Goal: Task Accomplishment & Management: Manage account settings

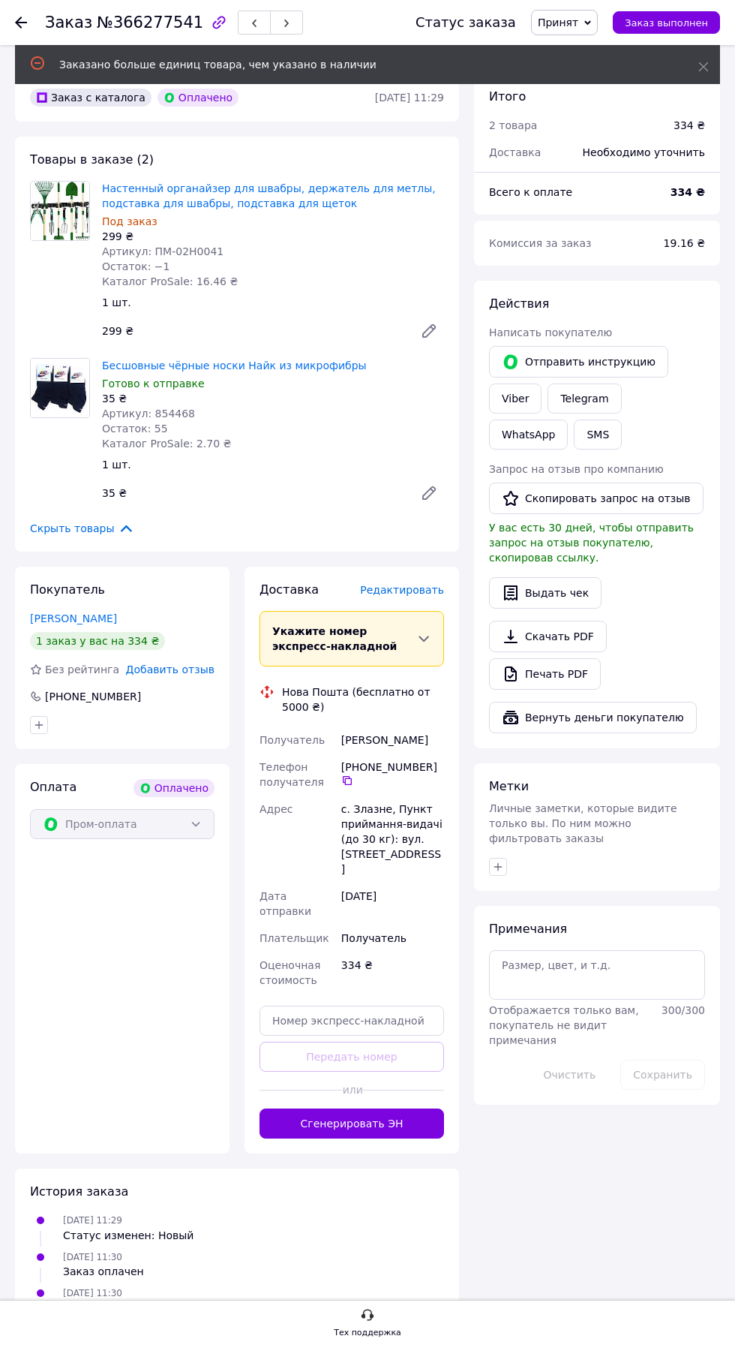
scroll to position [467, 0]
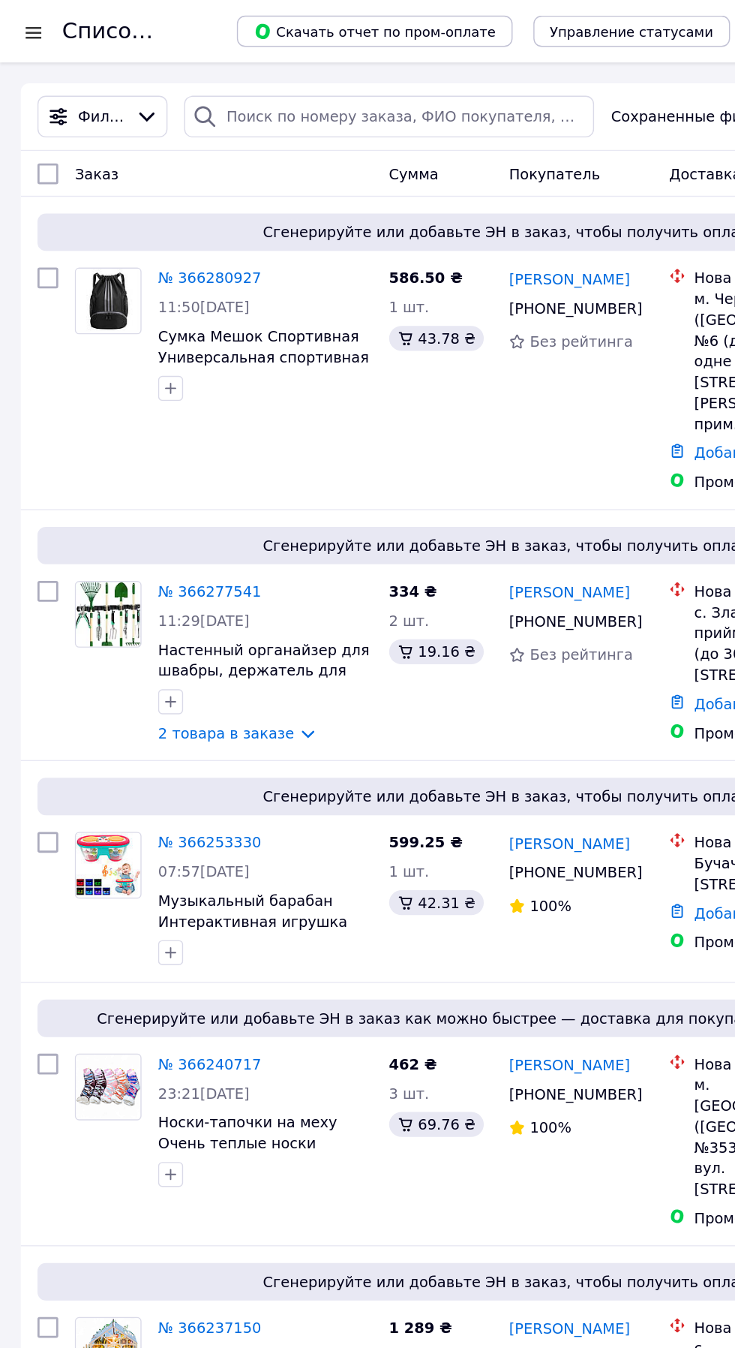
click at [149, 206] on link "№ 366280927" at bounding box center [151, 200] width 74 height 12
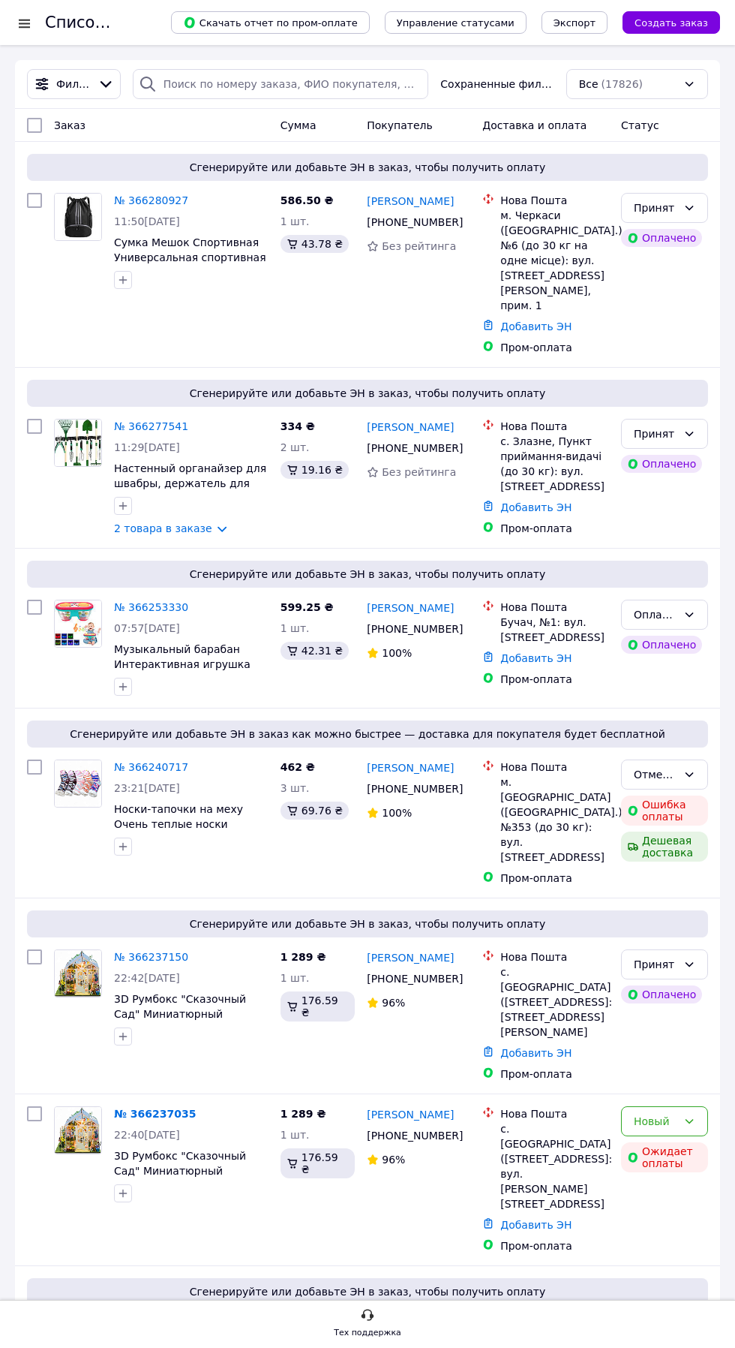
click at [676, 623] on div "Оплаченный" at bounding box center [656, 614] width 44 height 17
click at [670, 774] on li "Принят" at bounding box center [665, 782] width 86 height 27
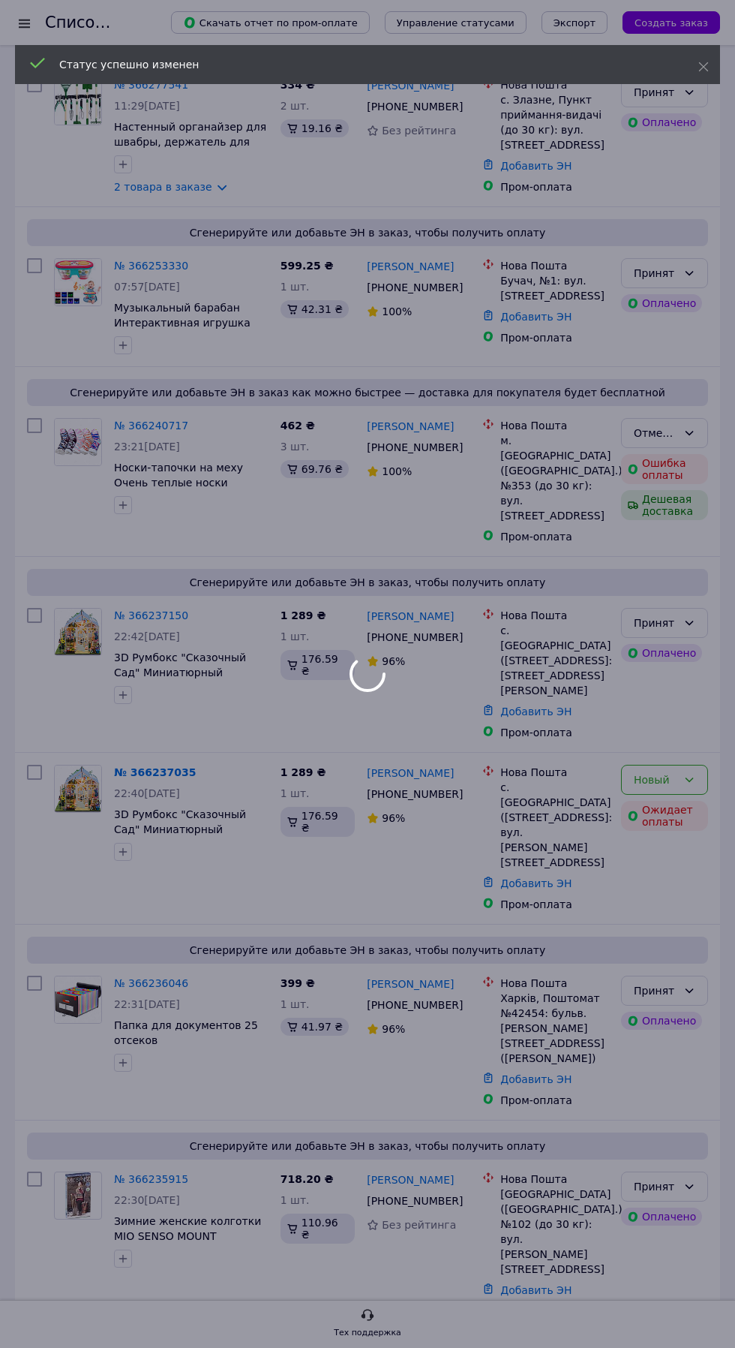
scroll to position [260, 0]
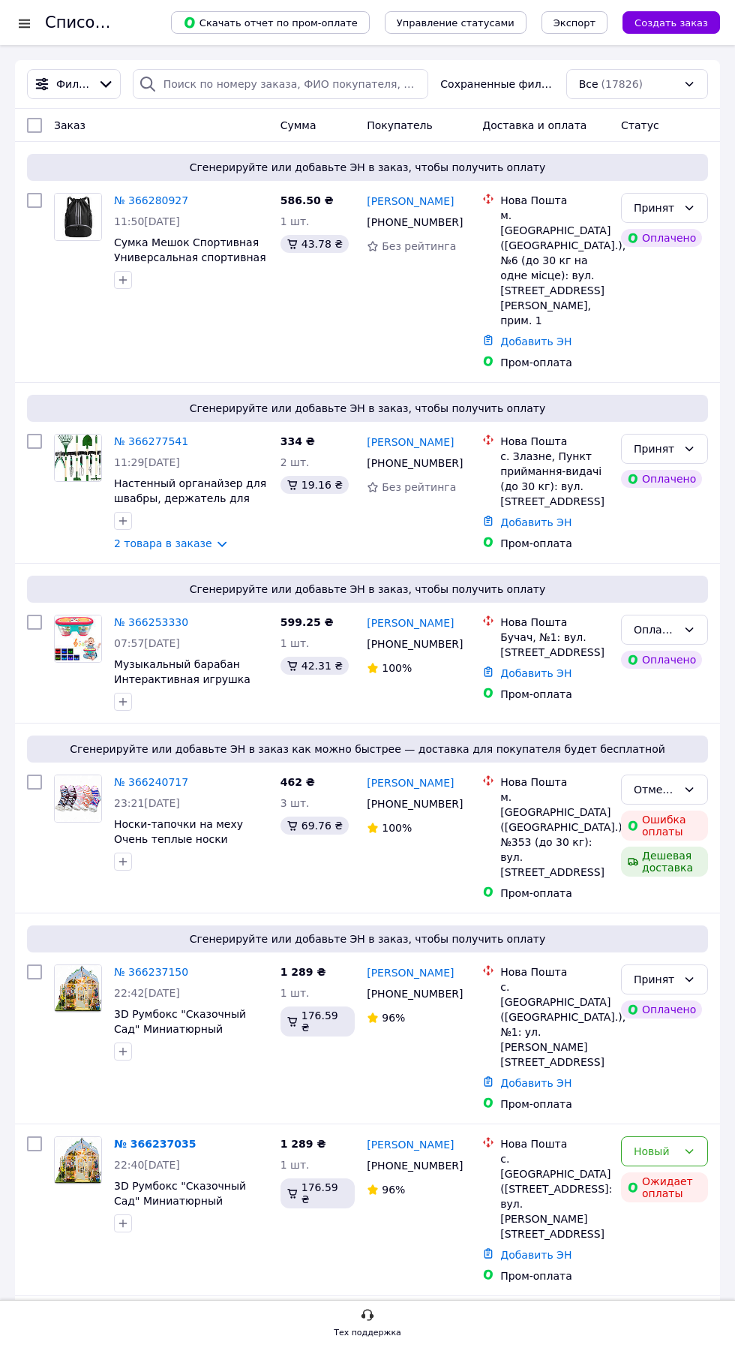
scroll to position [15, 0]
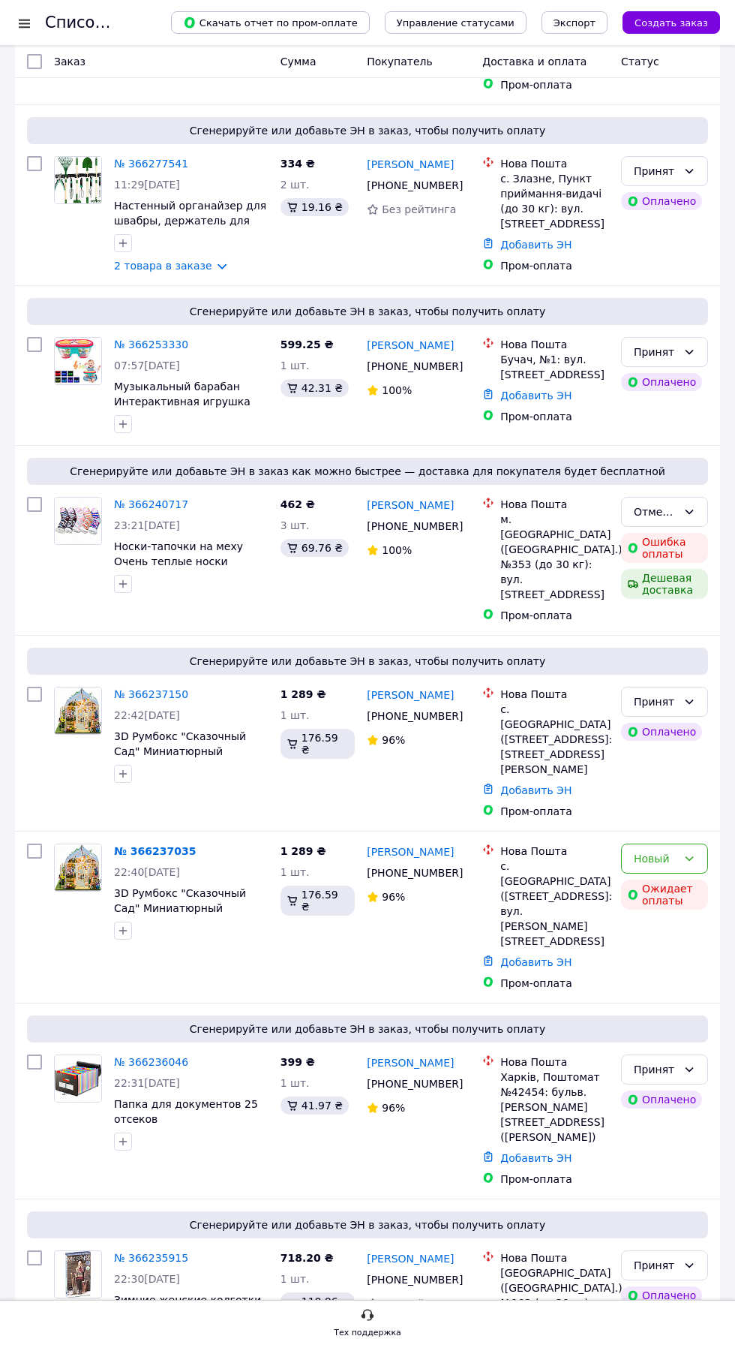
scroll to position [429, 0]
click at [161, 699] on link "№ 366237150" at bounding box center [151, 693] width 74 height 12
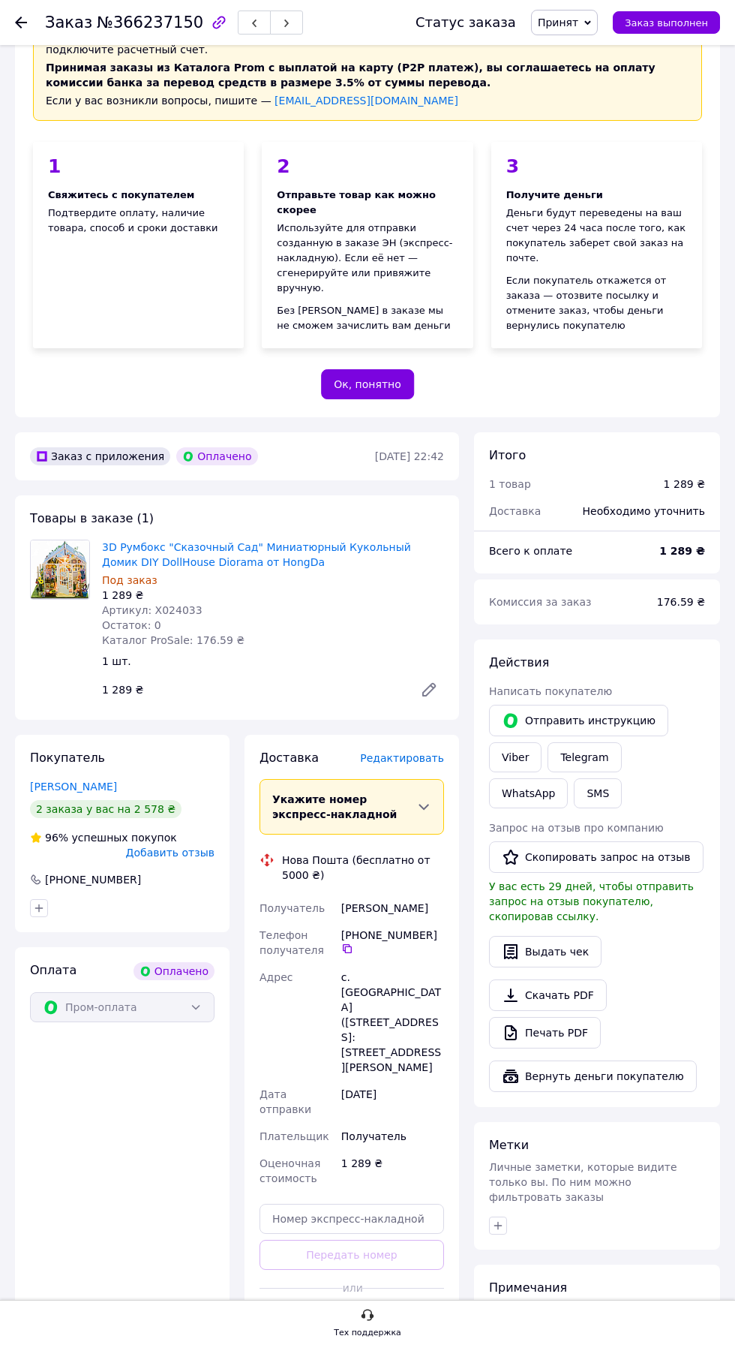
scroll to position [109, 0]
click at [260, 567] on link "3D Румбокс "Сказочный Сад" Миниатюрный Кукольный Домик DIY DollHouse Diorama от…" at bounding box center [256, 553] width 309 height 27
copy span "Х024033"
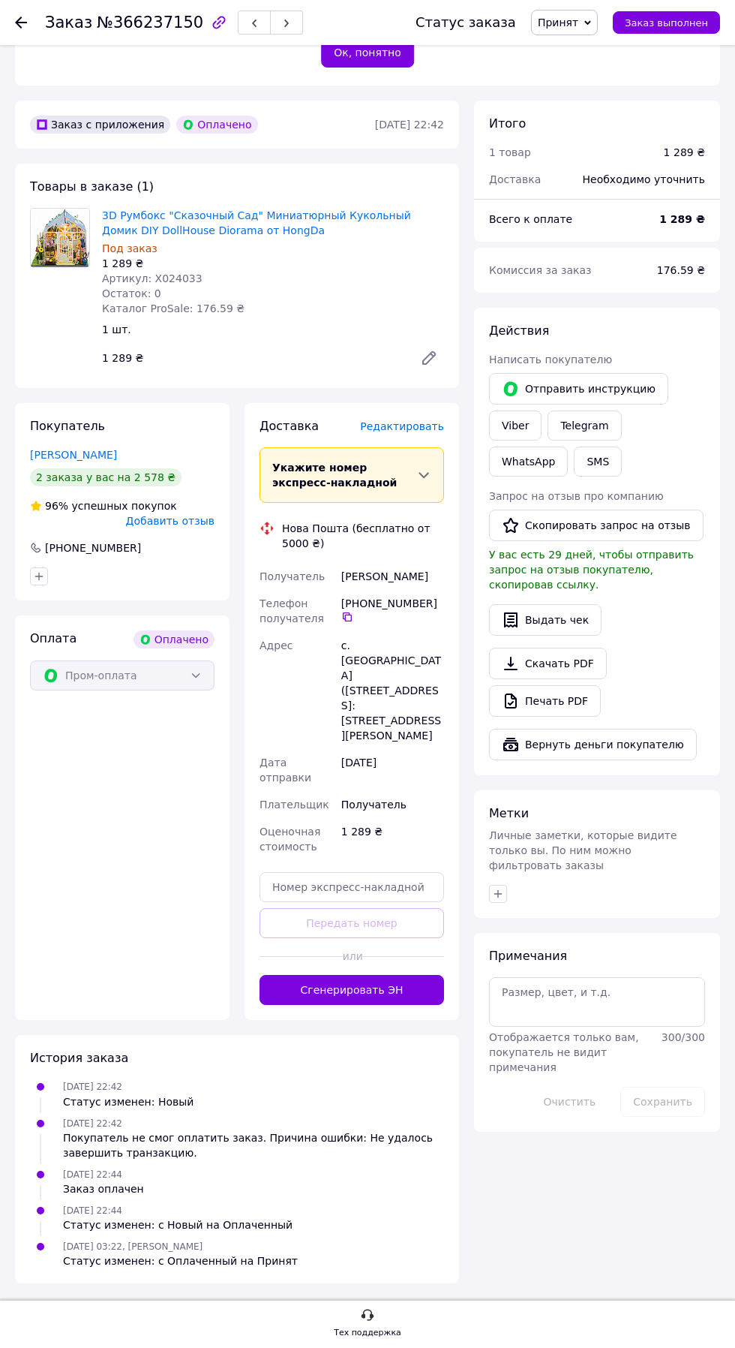
scroll to position [540, 0]
copy span "Х024033"
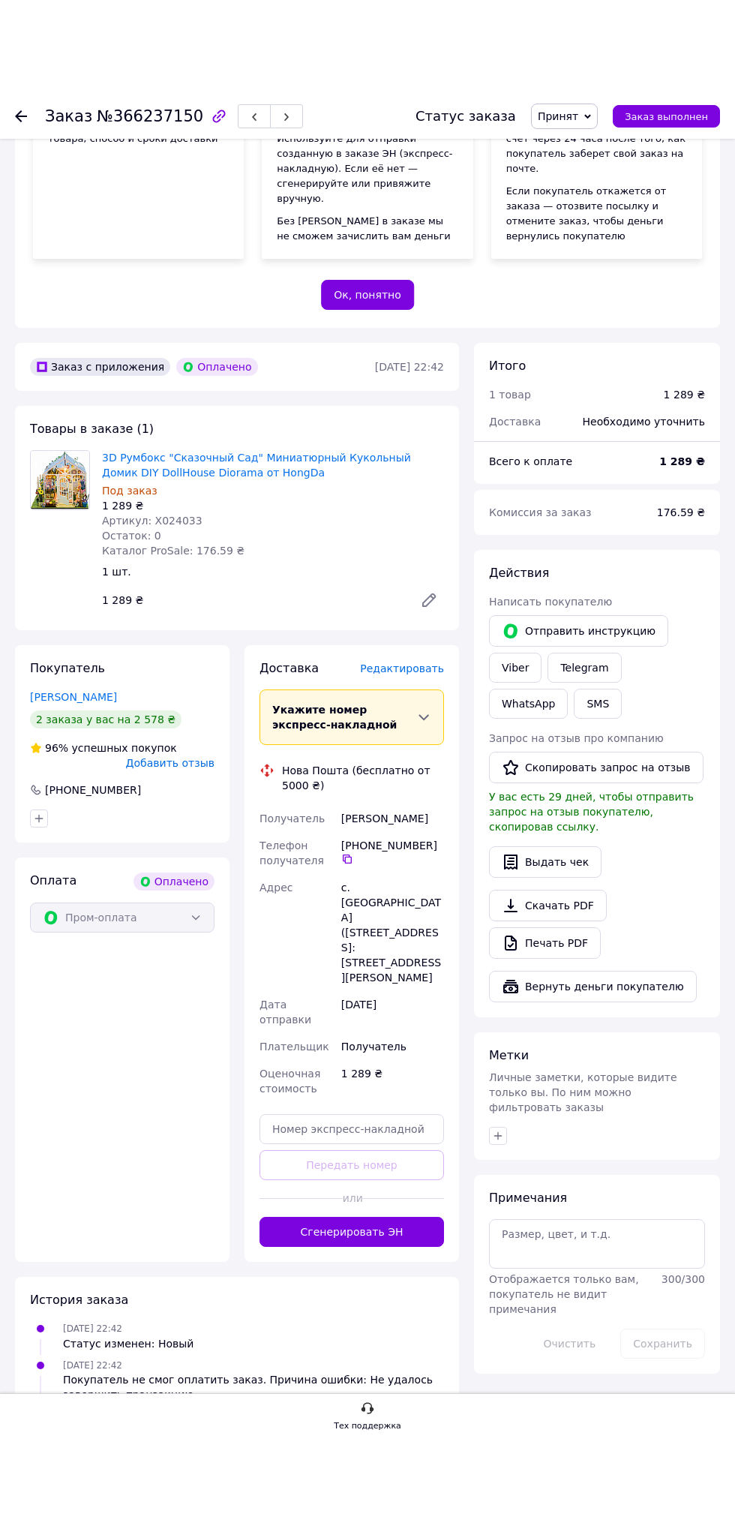
scroll to position [0, 0]
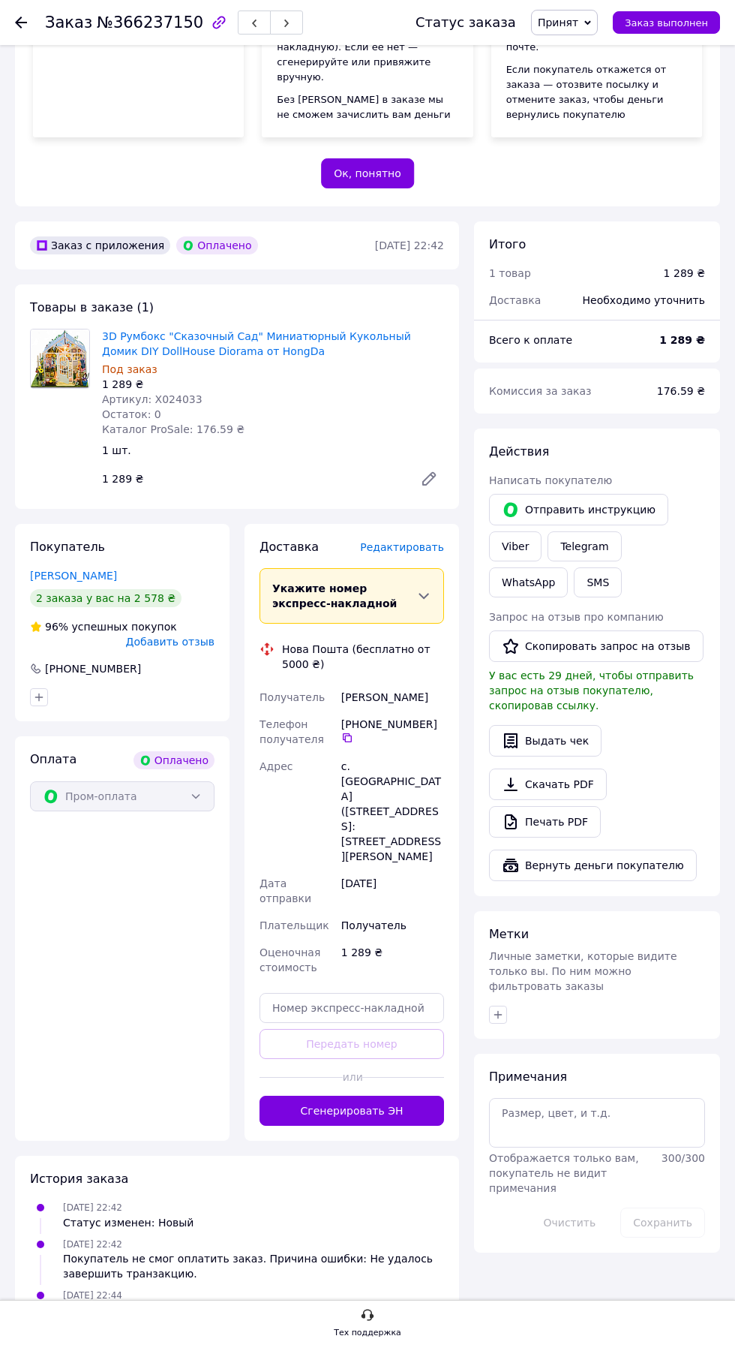
scroll to position [317, 0]
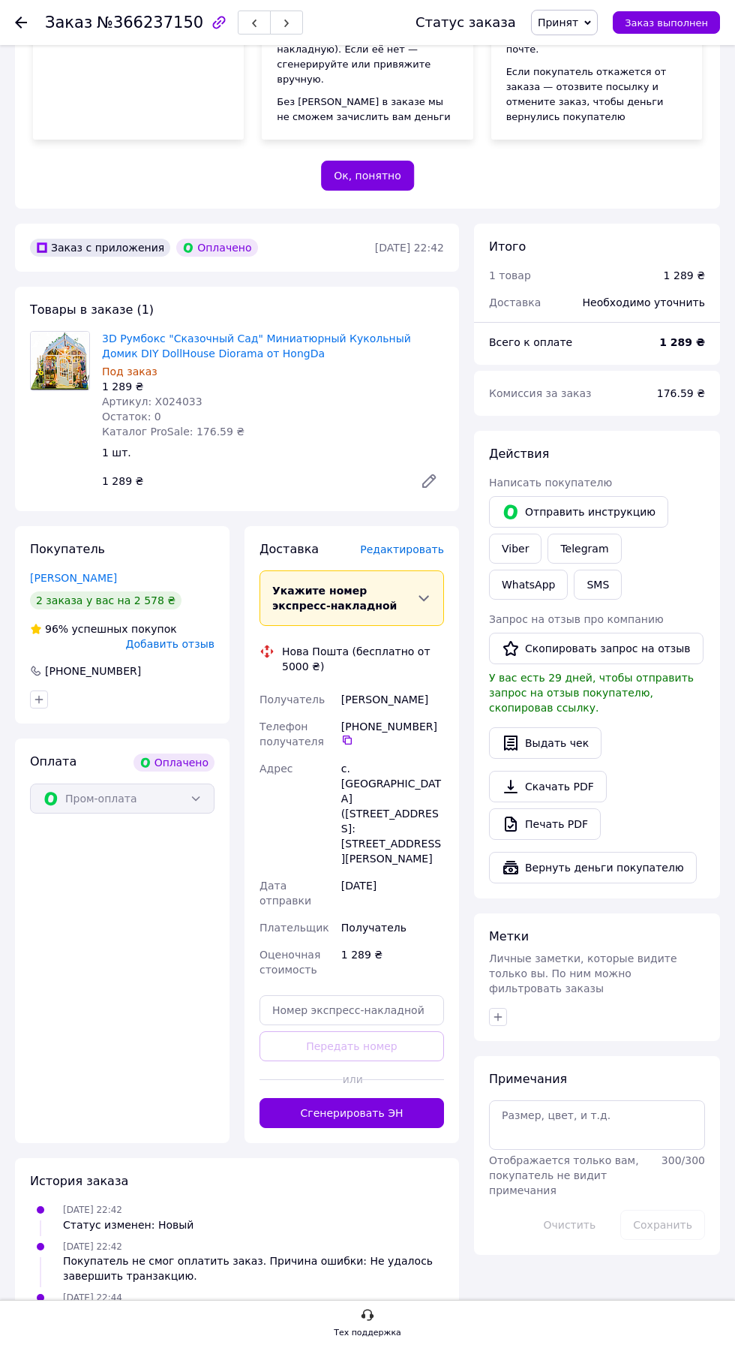
click at [395, 555] on span "Редактировать" at bounding box center [402, 549] width 84 height 12
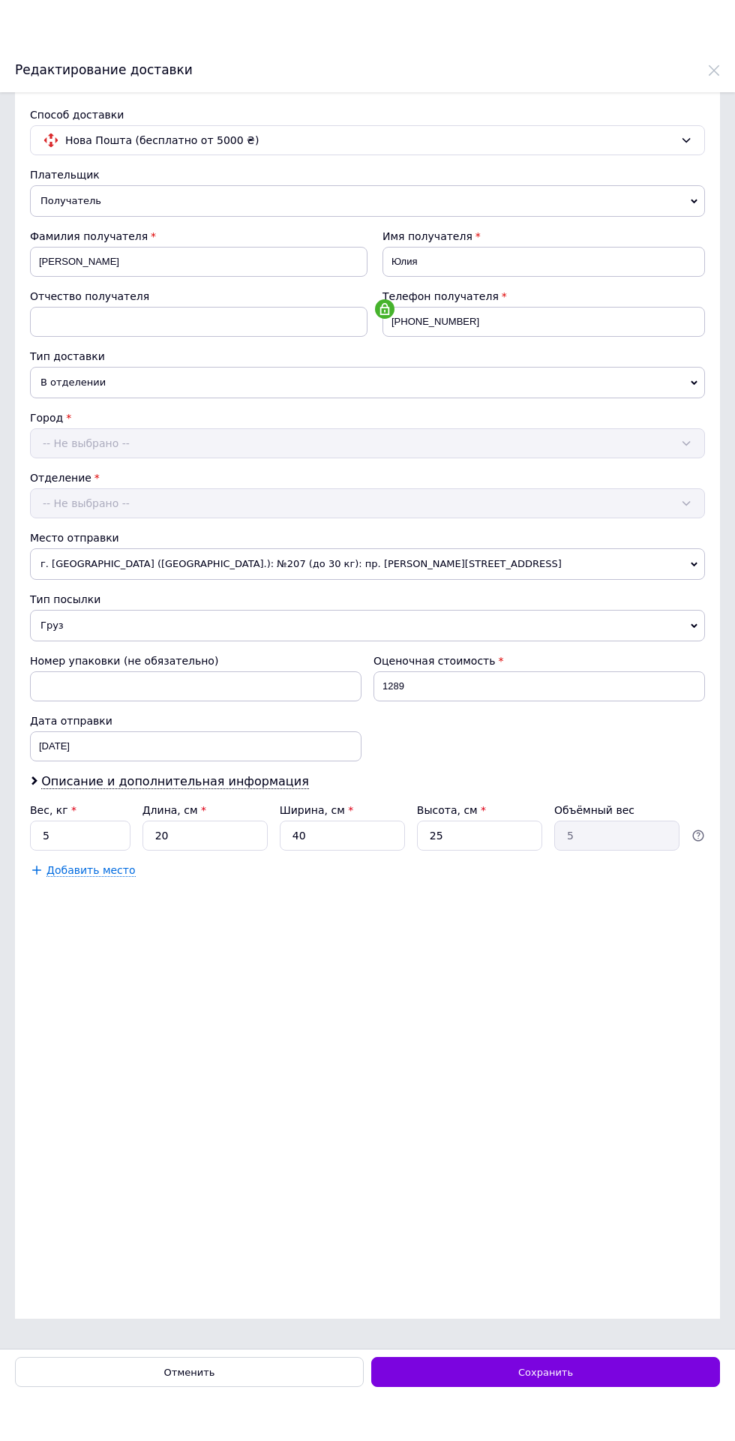
scroll to position [0, 0]
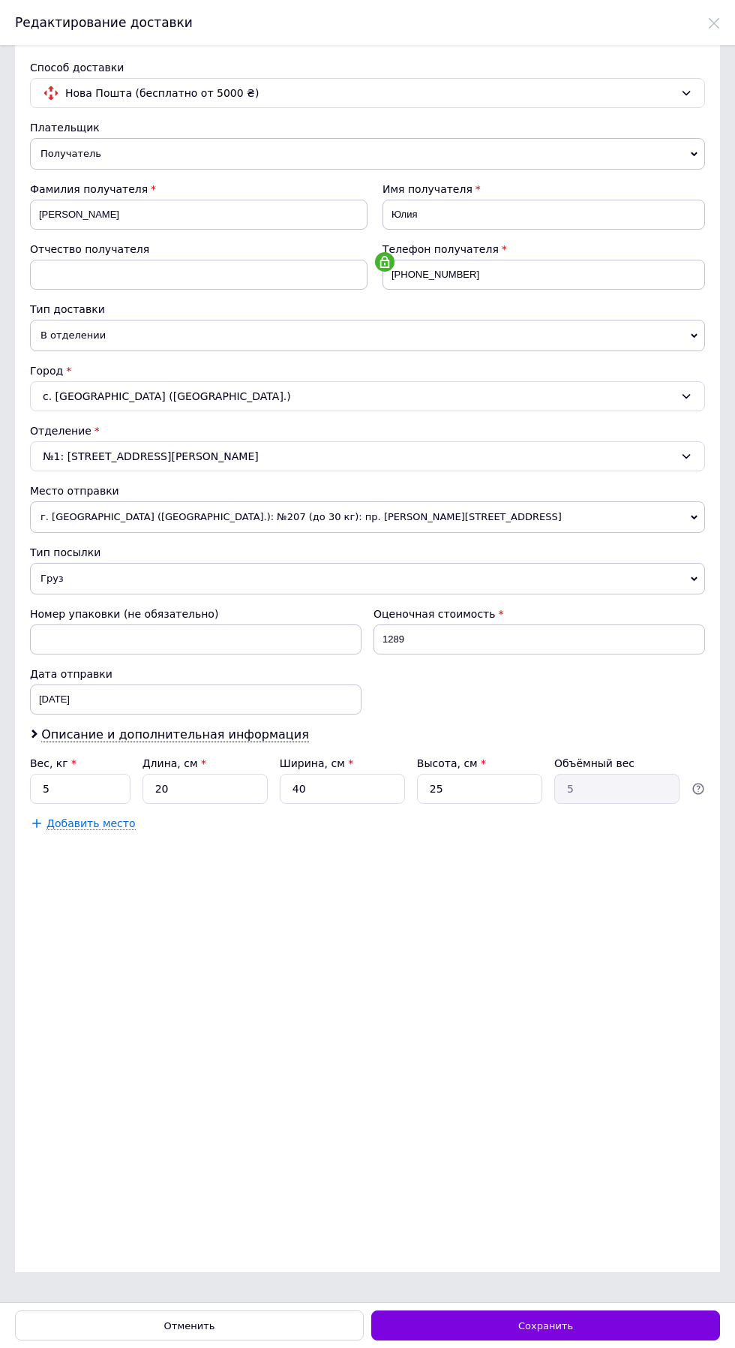
click at [63, 762] on label "Вес, кг *" at bounding box center [53, 763] width 47 height 12
click at [63, 774] on input "5" at bounding box center [80, 789] width 101 height 30
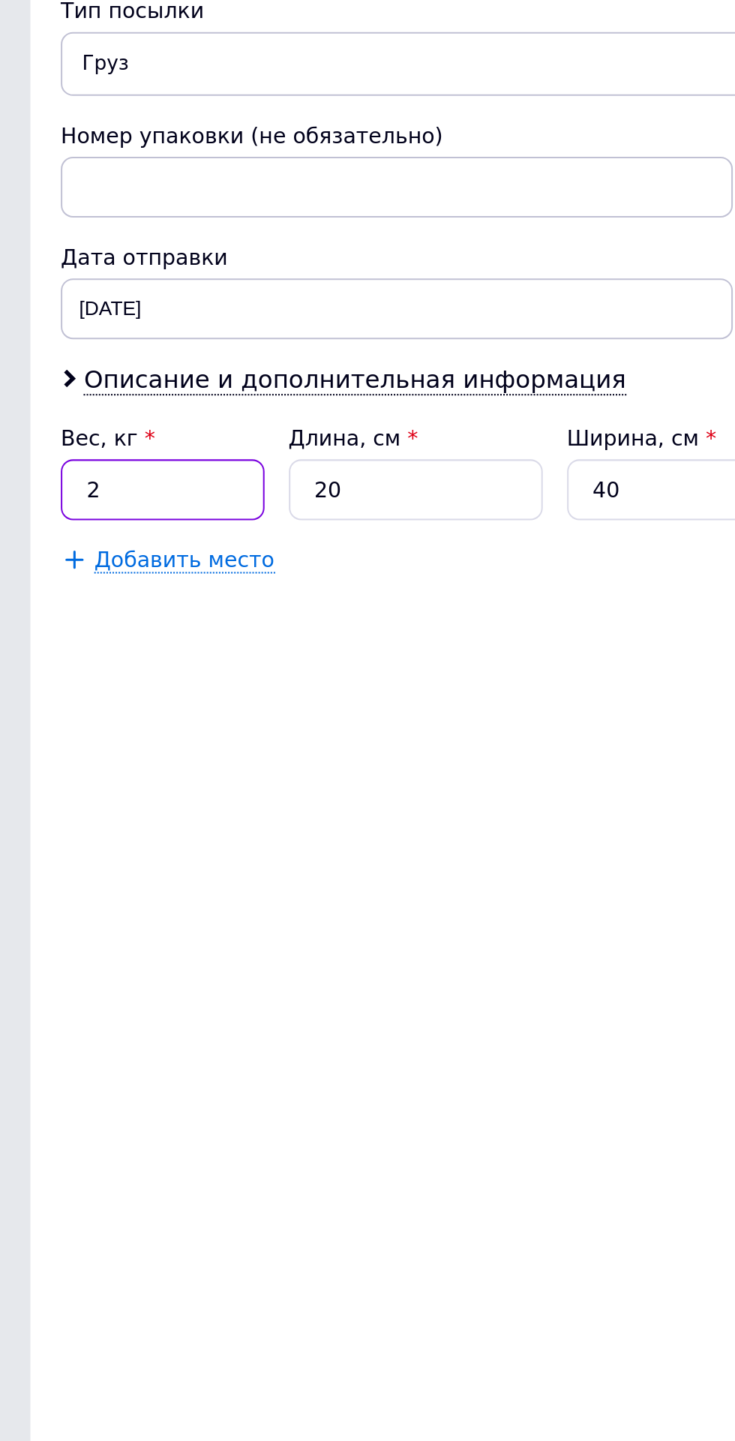
type input "2"
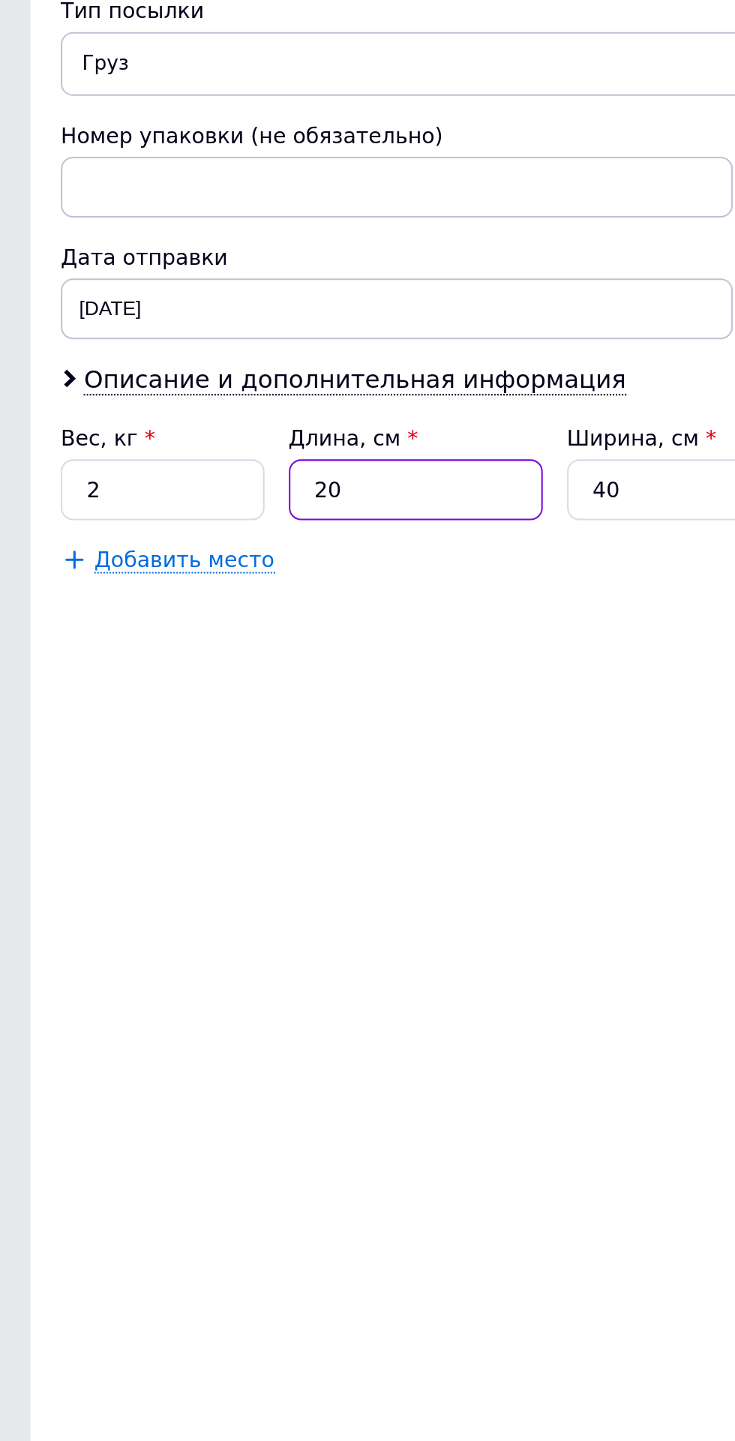
click at [209, 790] on input "20" at bounding box center [205, 789] width 125 height 30
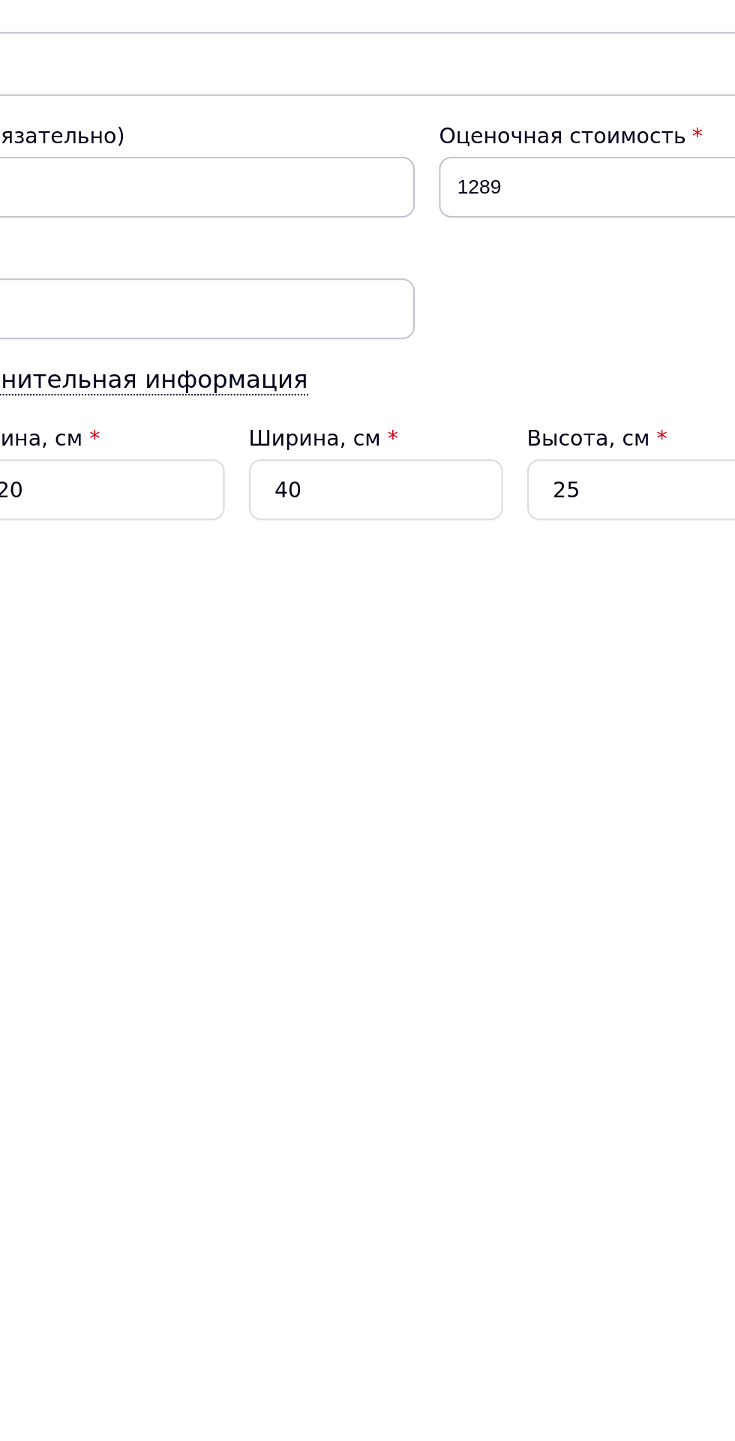
click at [348, 765] on span "*" at bounding box center [350, 763] width 5 height 12
click at [341, 774] on input "40" at bounding box center [342, 789] width 125 height 30
type input "4"
type input "0.5"
type input "2"
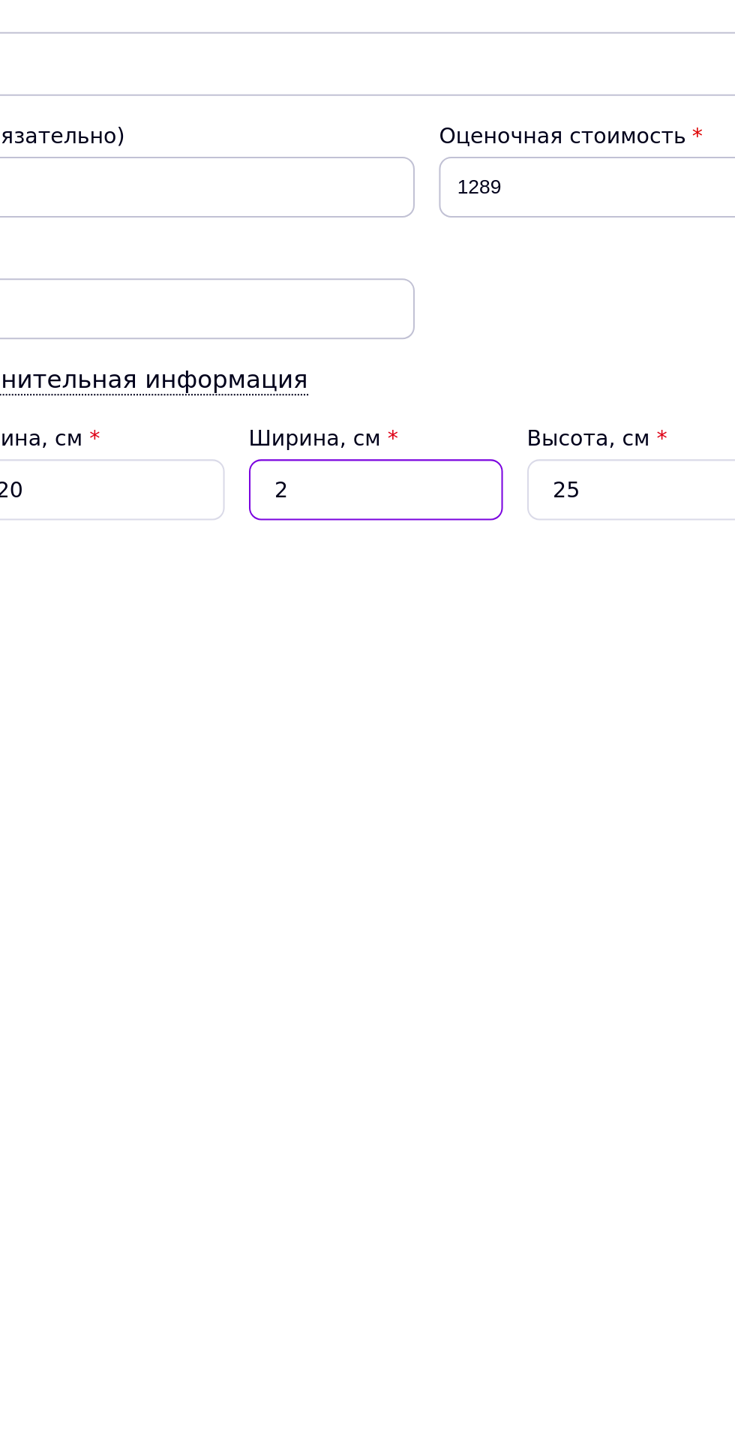
type input "0.25"
type input "20"
type input "2.5"
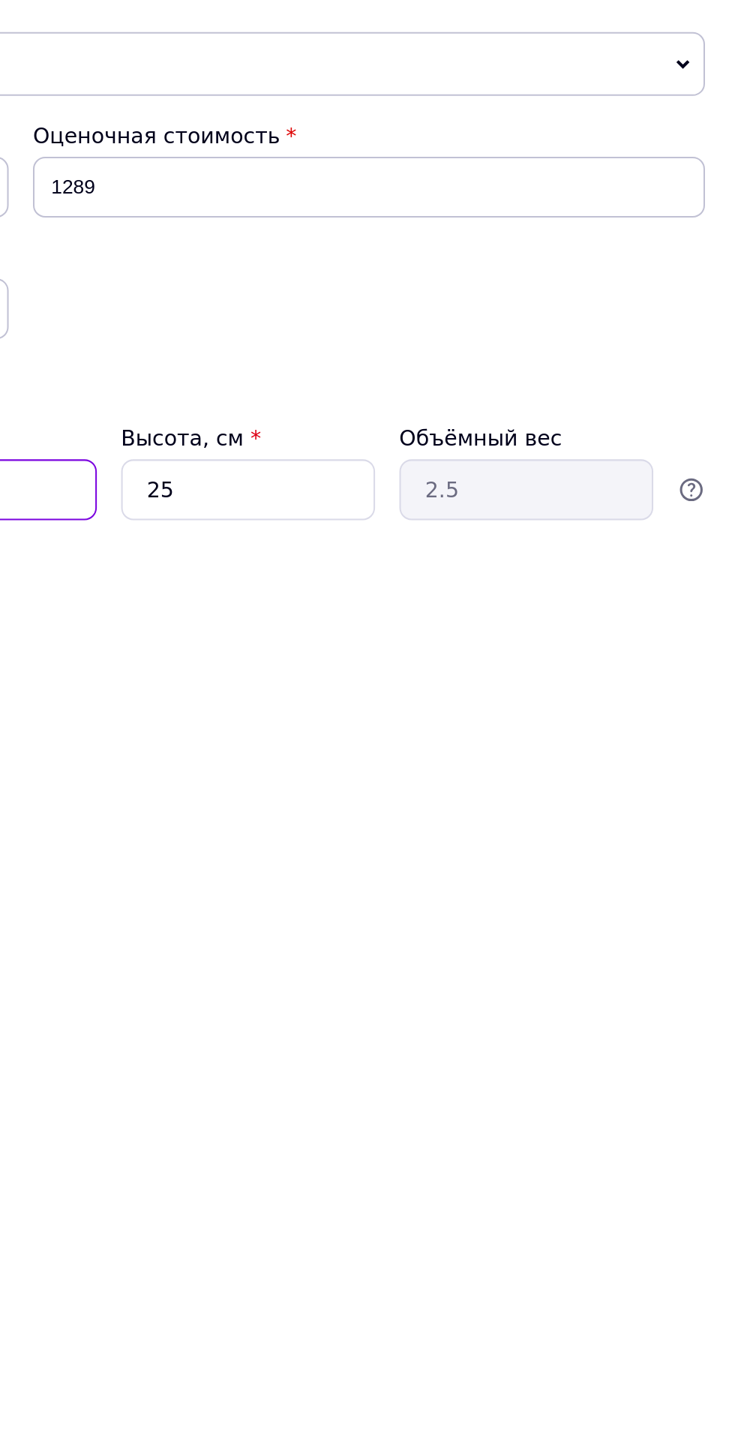
type input "20"
click at [489, 785] on input "25" at bounding box center [479, 789] width 125 height 30
type input "2"
type input "0.2"
type input "2"
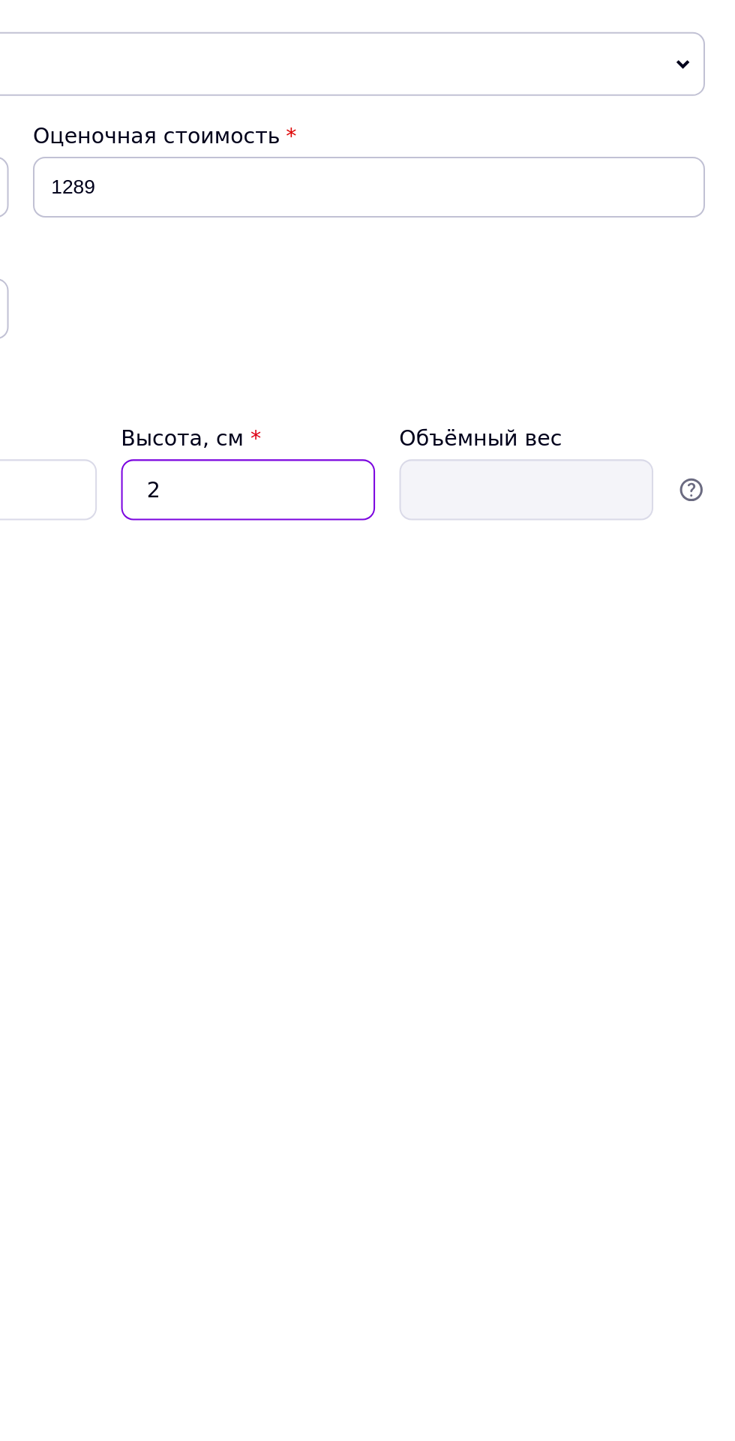
type input "0.2"
type input "20"
type input "2"
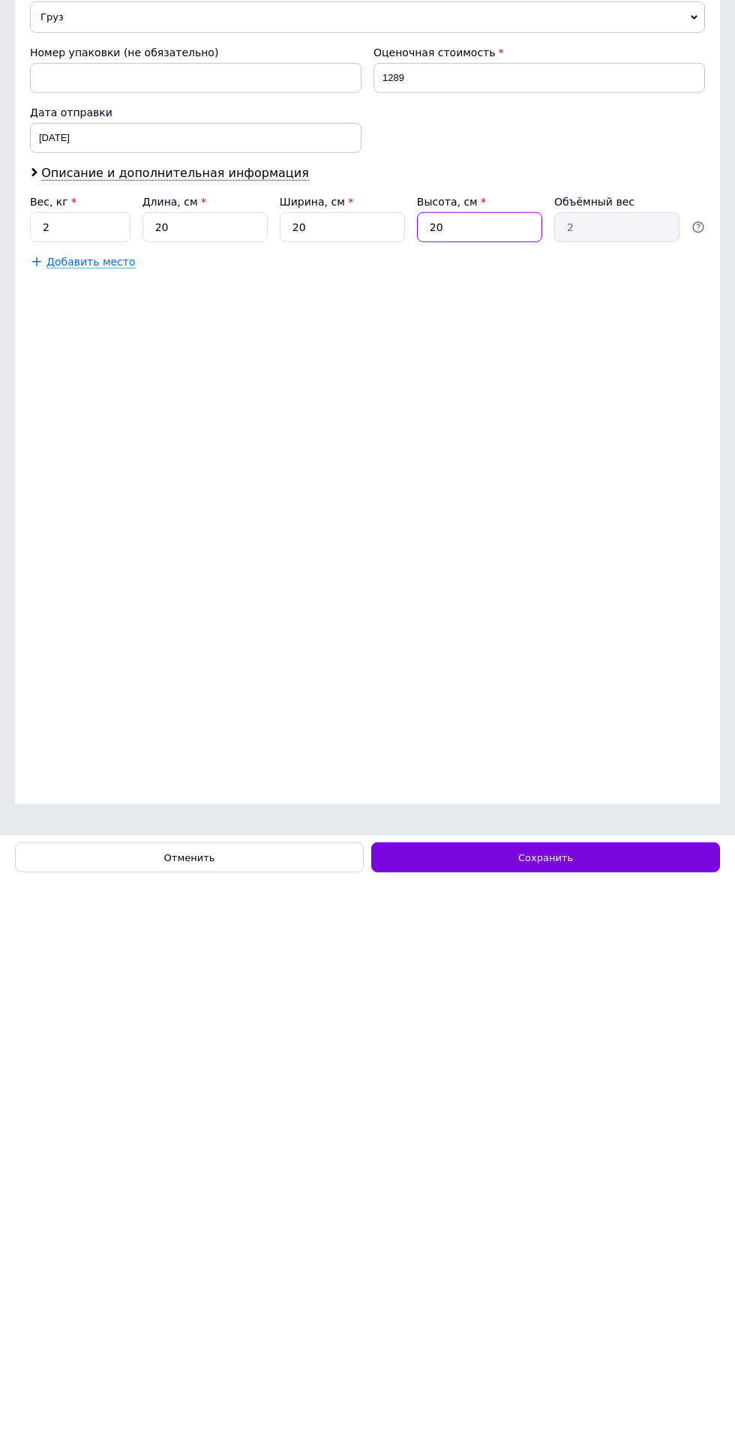
type input "20"
click at [567, 1347] on span "Сохранить" at bounding box center [545, 1419] width 55 height 11
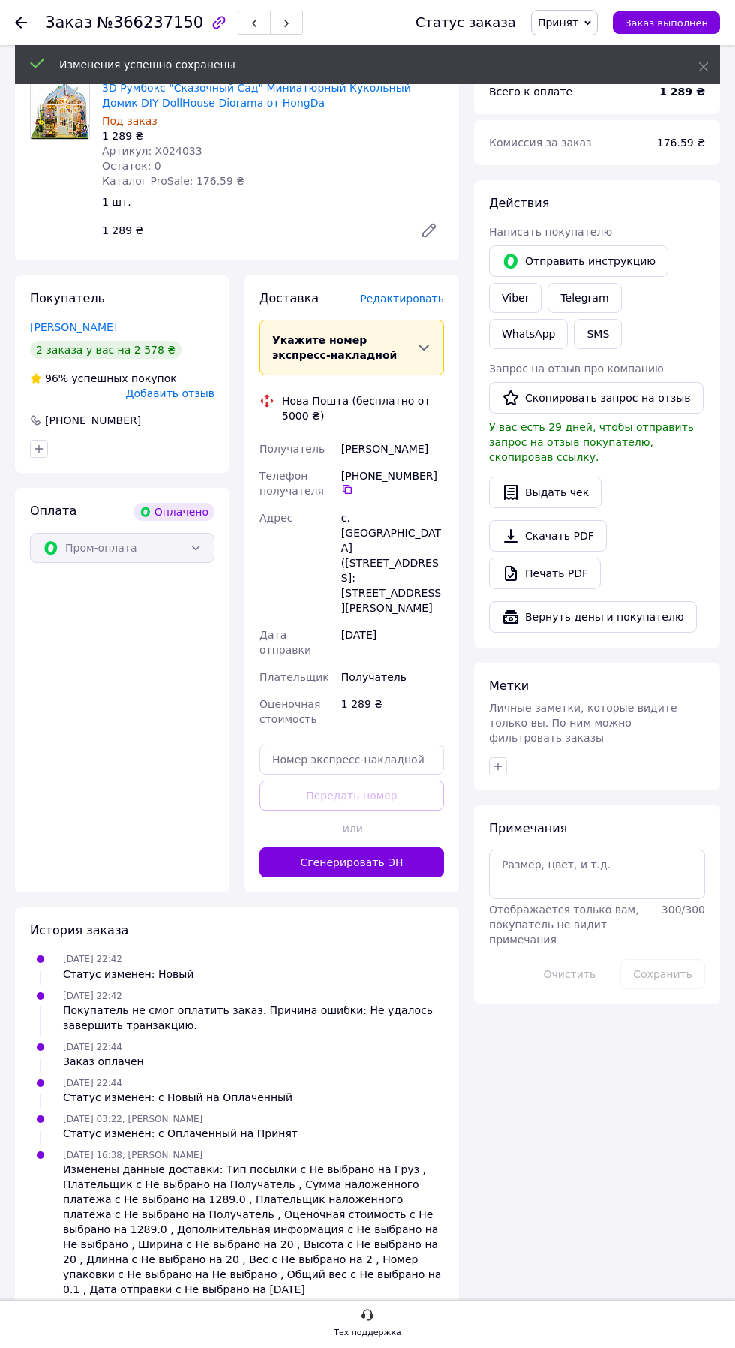
scroll to position [594, 0]
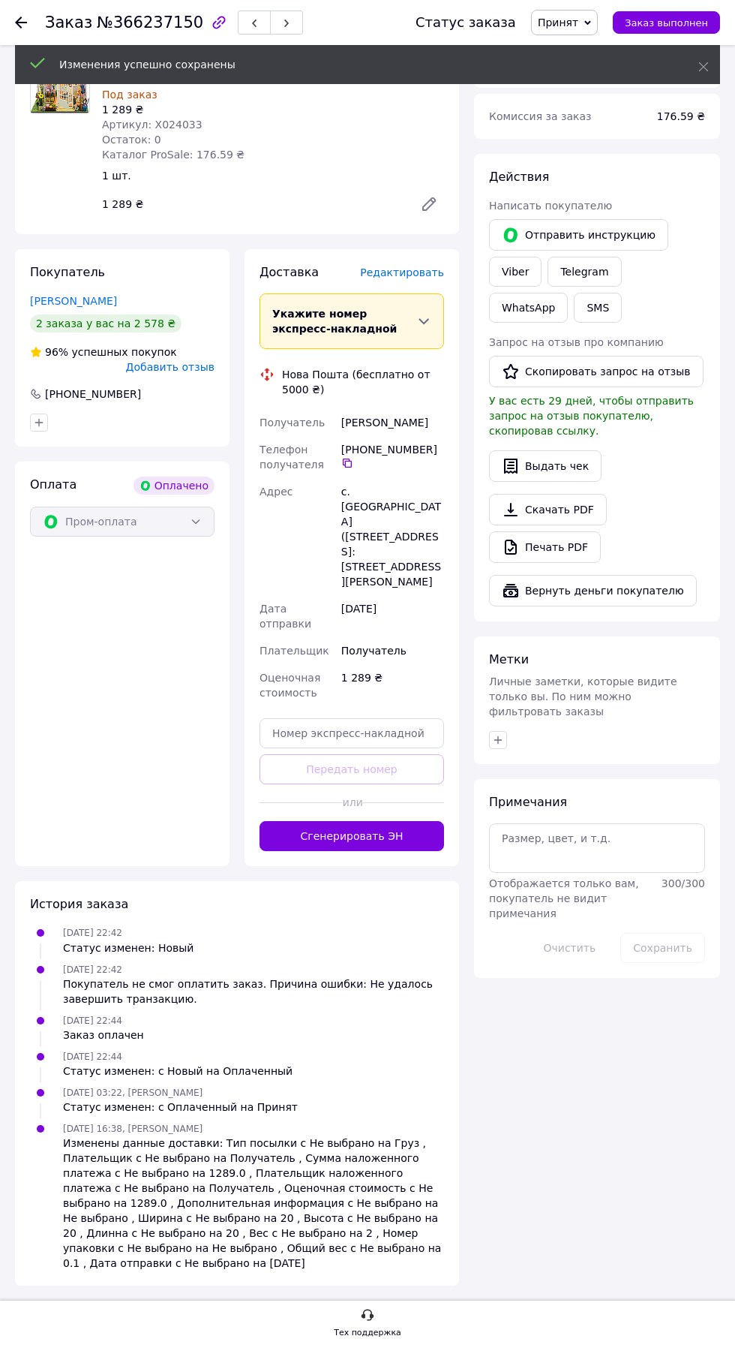
click at [413, 821] on div at bounding box center [402, 802] width 83 height 37
click at [390, 851] on button "Сгенерировать ЭН" at bounding box center [352, 836] width 185 height 30
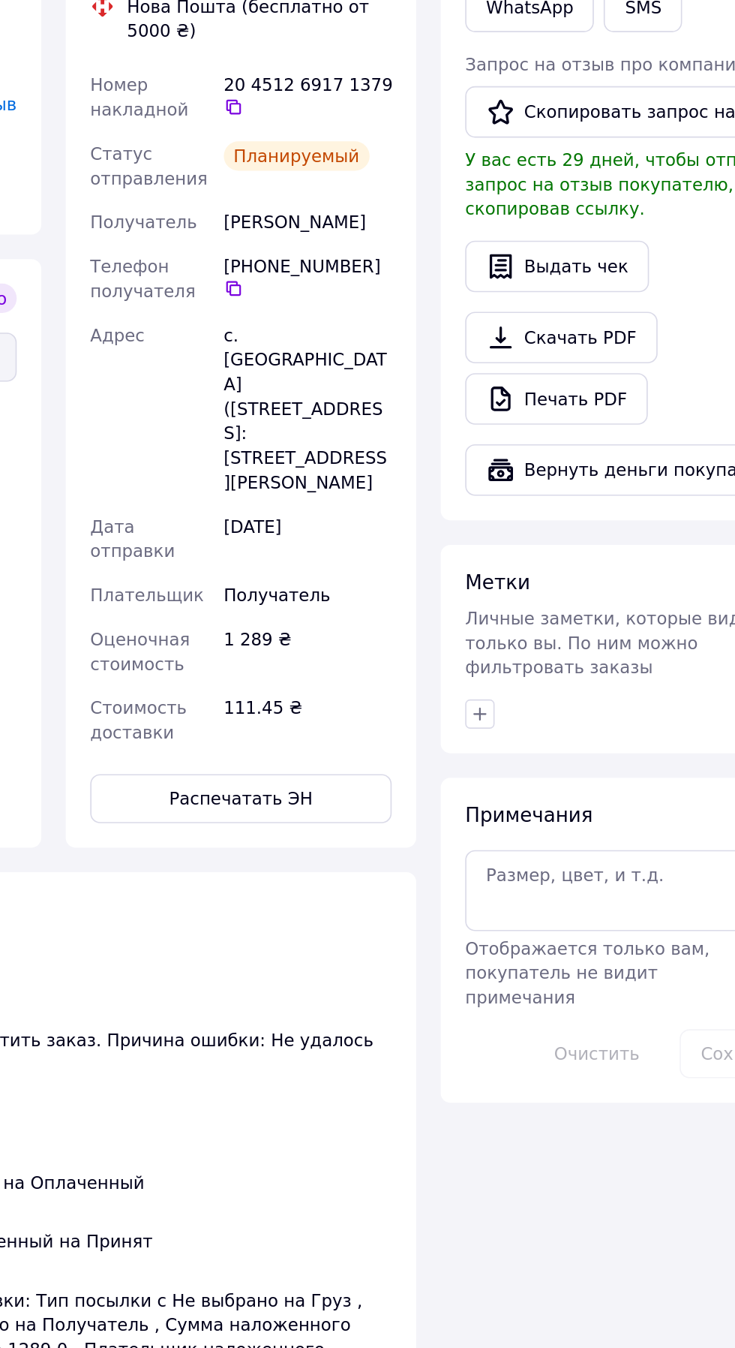
scroll to position [600, 0]
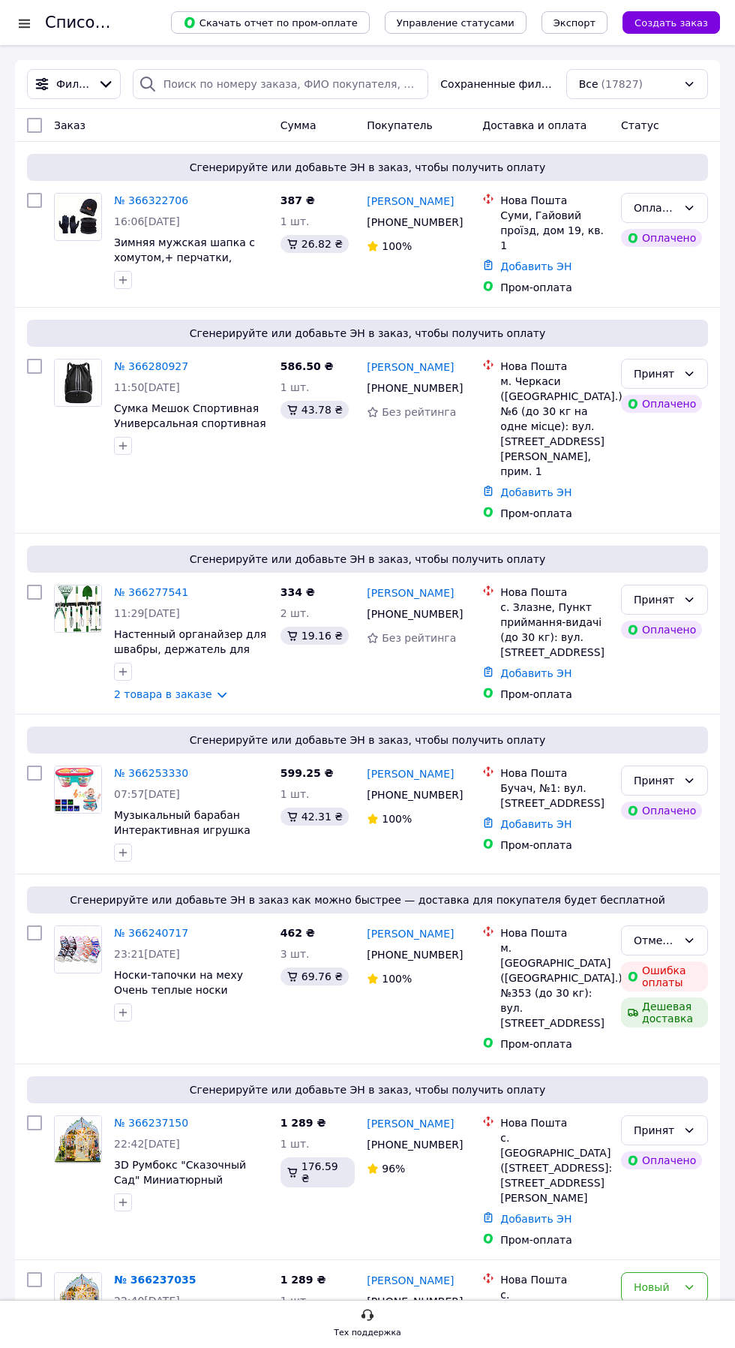
scroll to position [47, 0]
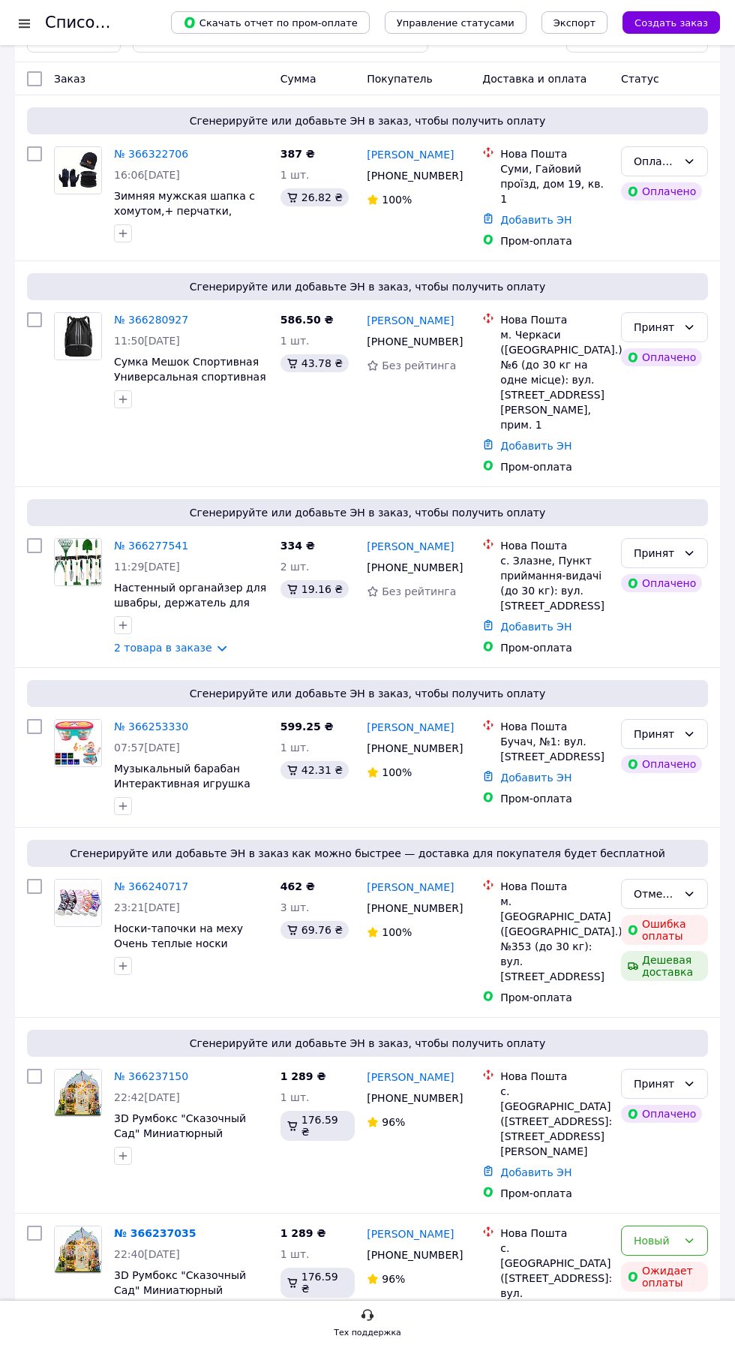
click at [148, 732] on link "№ 366253330" at bounding box center [151, 726] width 74 height 12
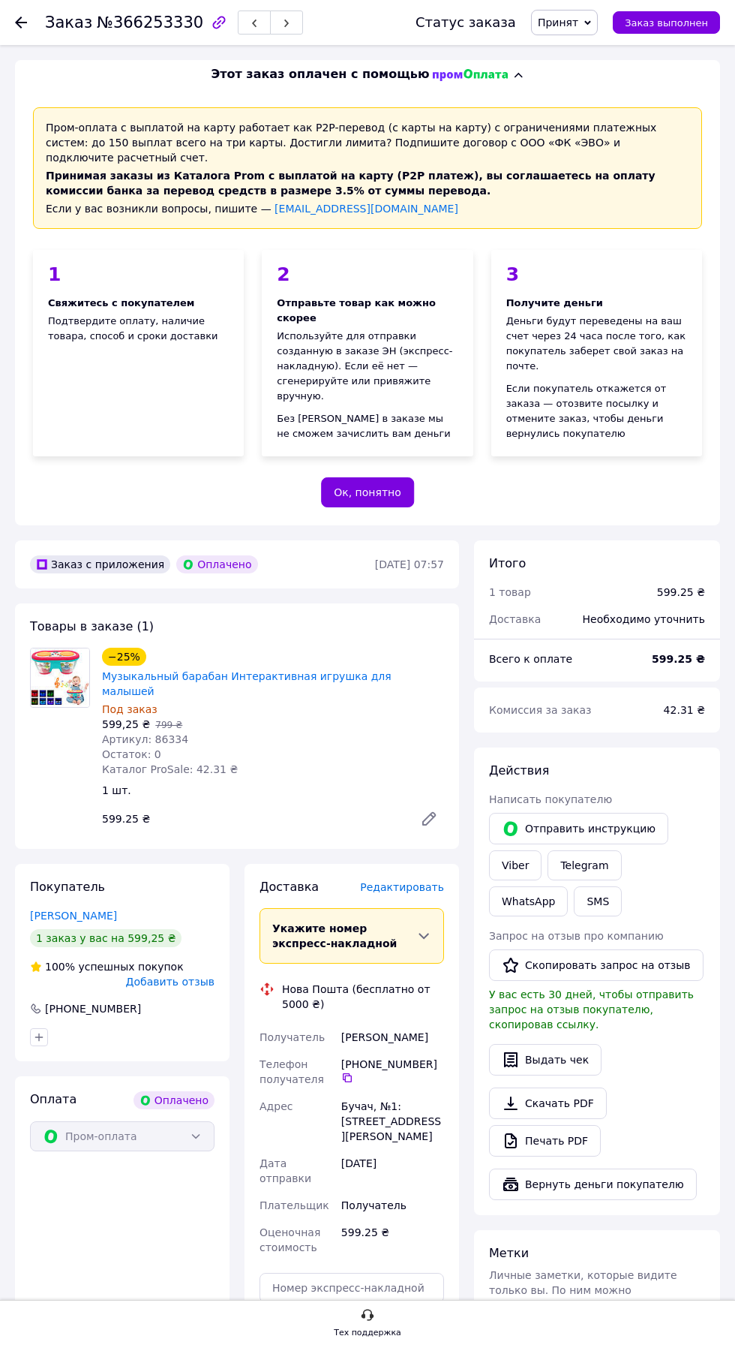
click at [343, 697] on link "Музыкальный барабан Интерактивная игрушка для малышей" at bounding box center [247, 683] width 290 height 27
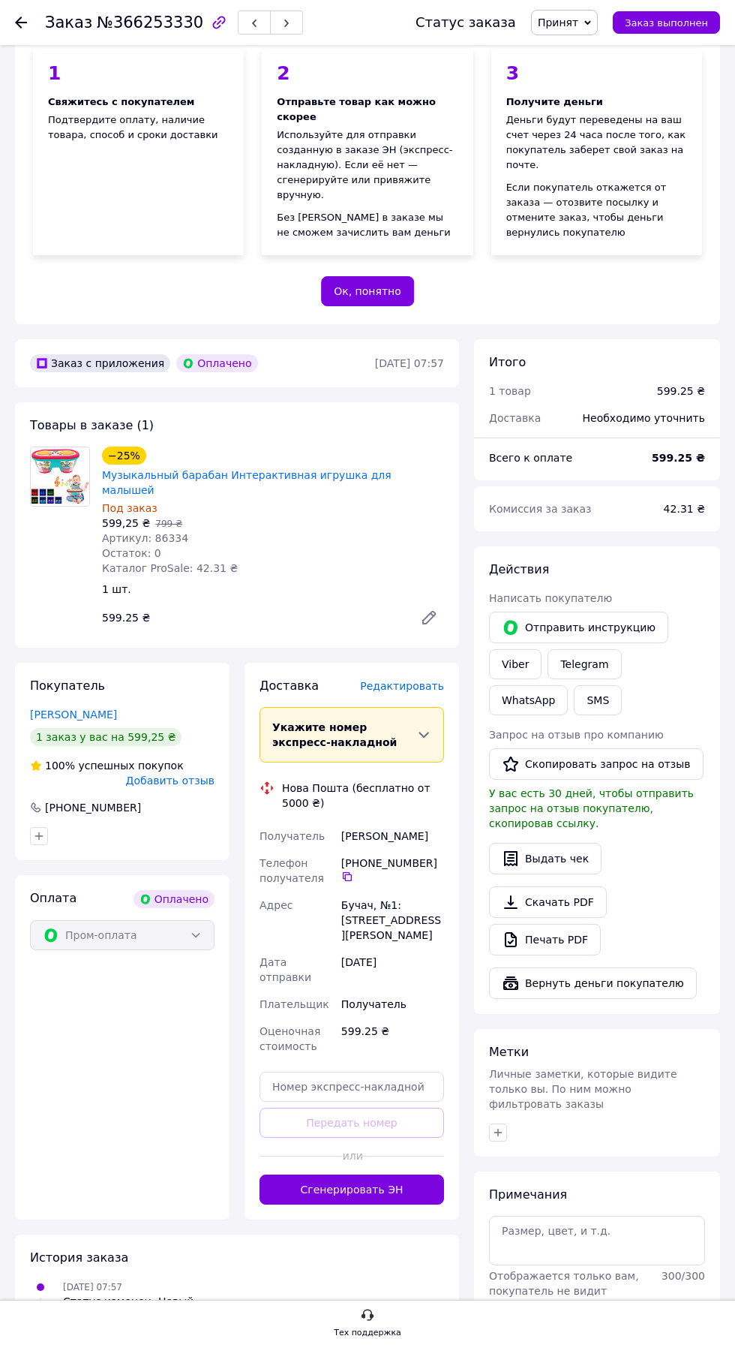
scroll to position [223, 0]
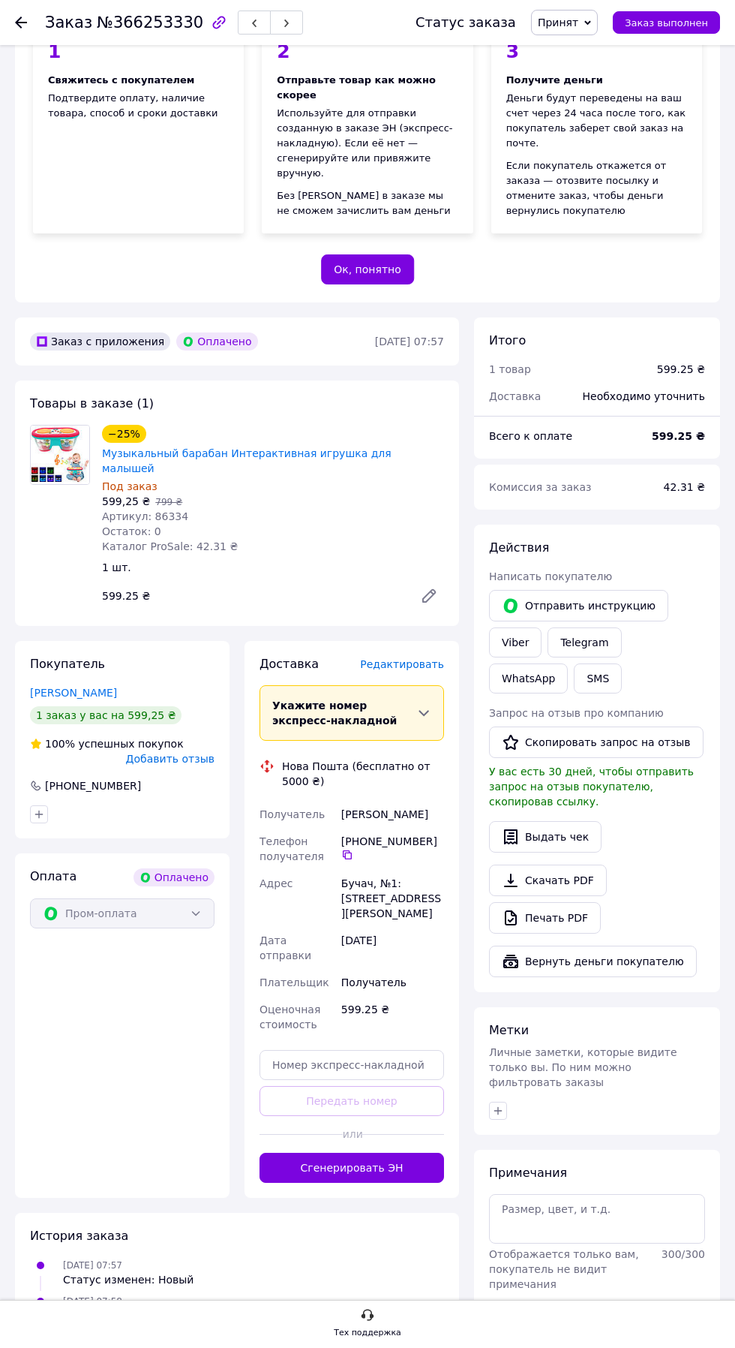
click at [422, 670] on span "Редактировать" at bounding box center [402, 664] width 84 height 12
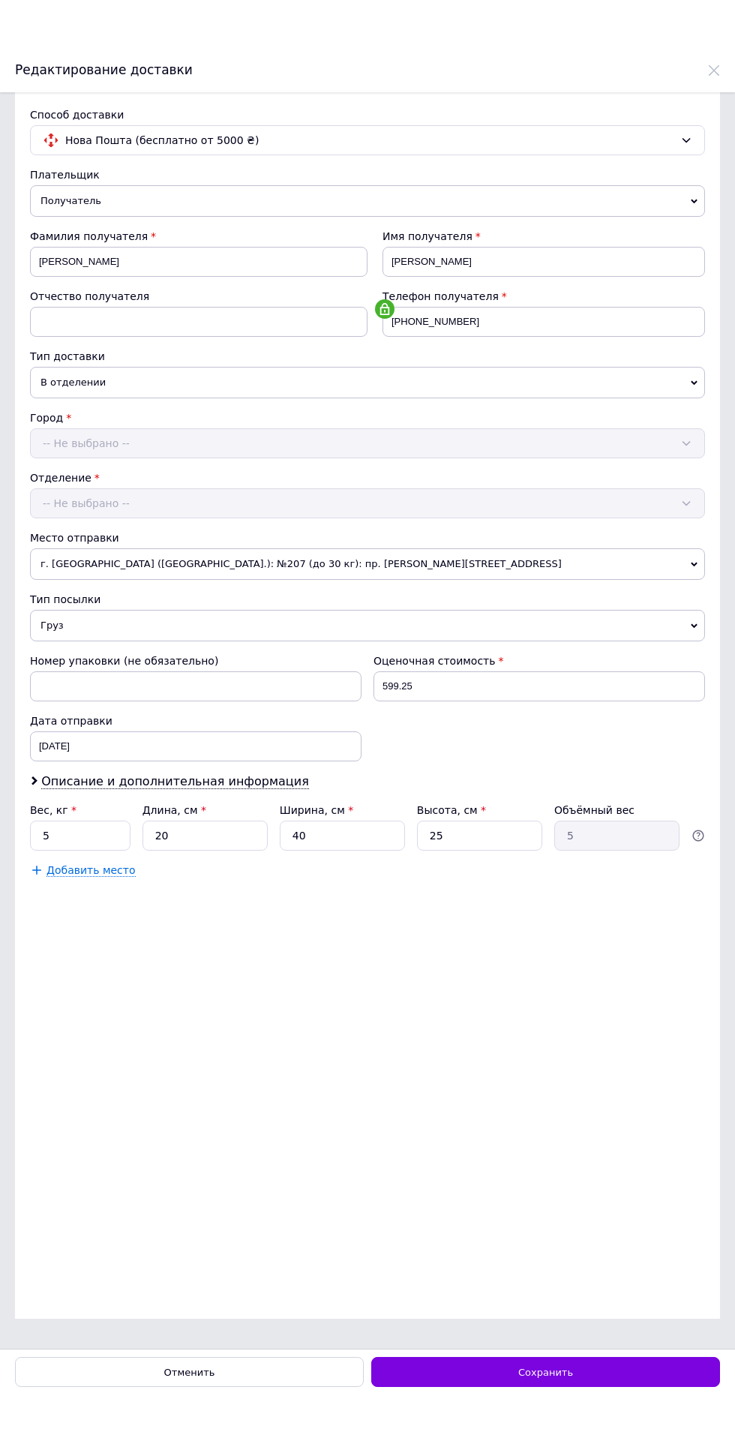
scroll to position [0, 0]
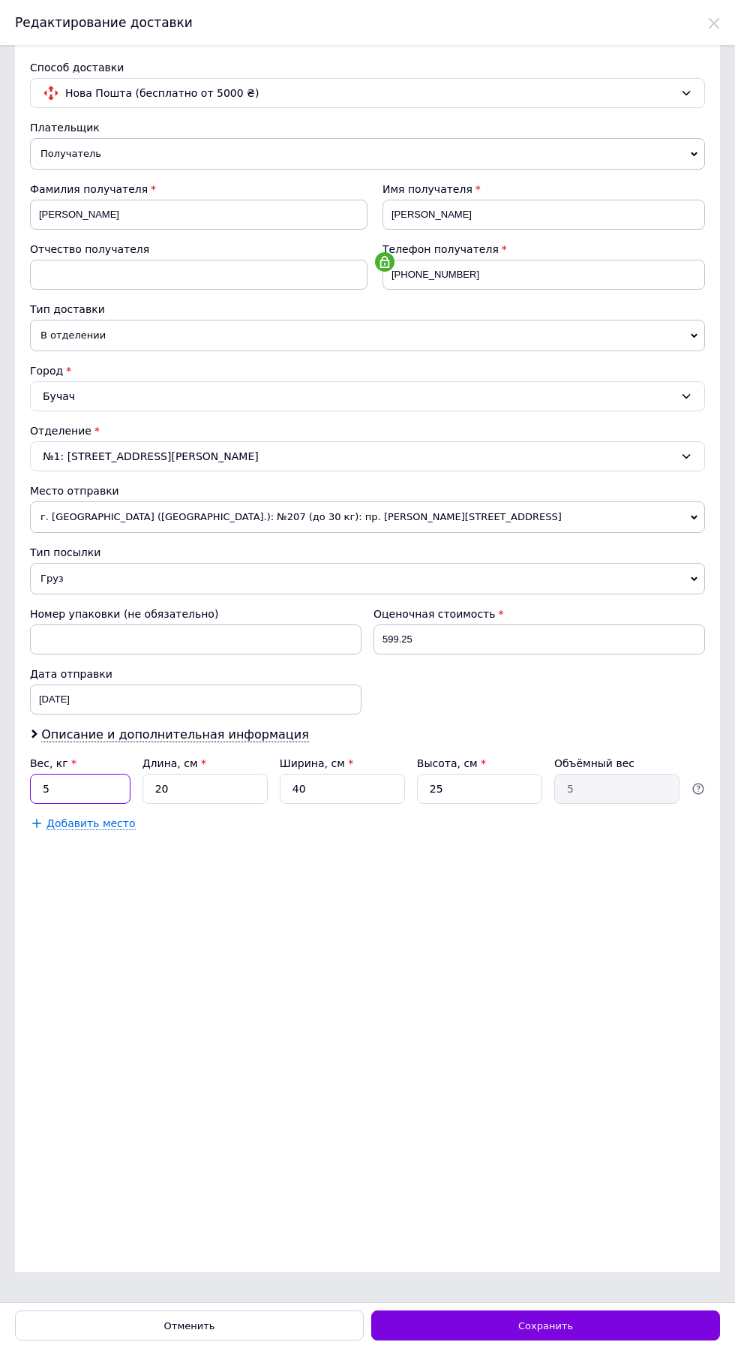
click at [107, 782] on input "5" at bounding box center [80, 789] width 101 height 30
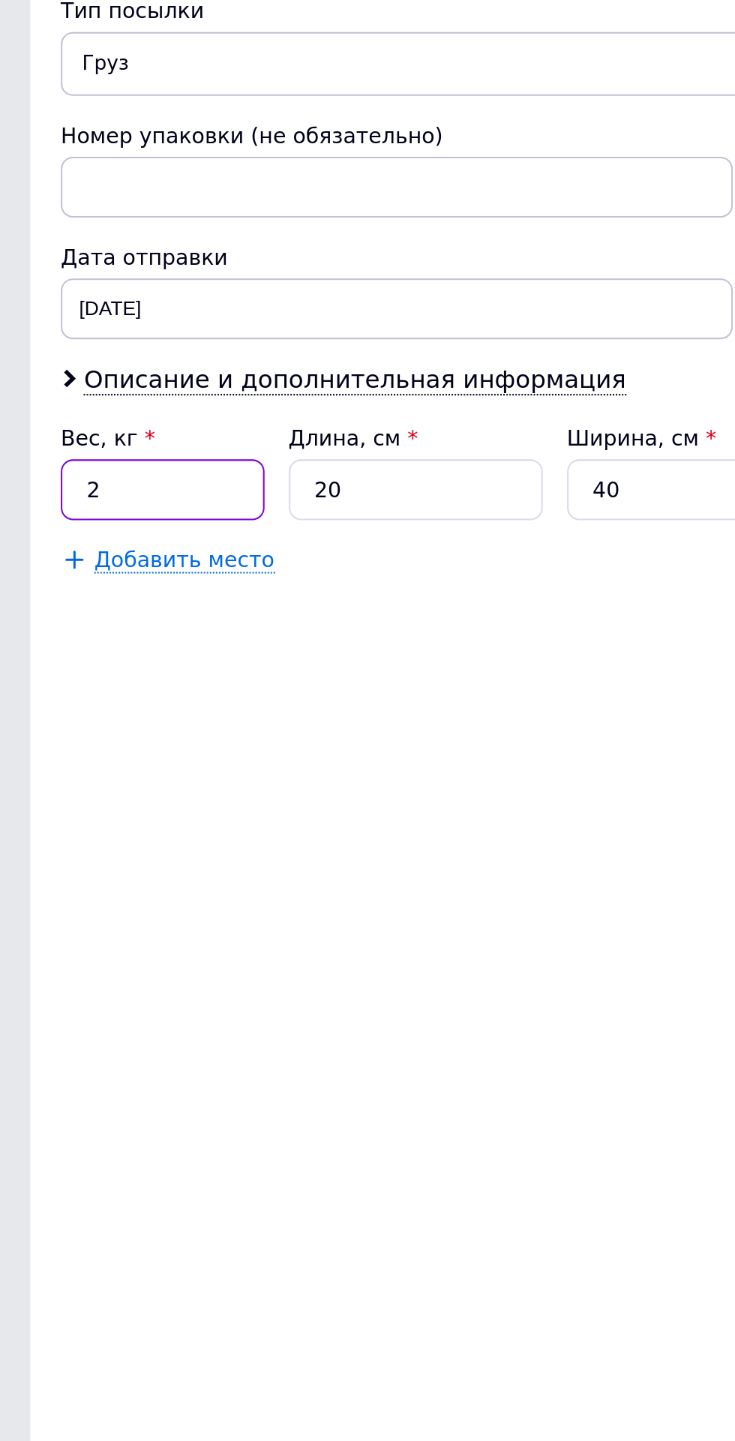
type input "2"
click at [317, 792] on input "40" at bounding box center [342, 789] width 125 height 30
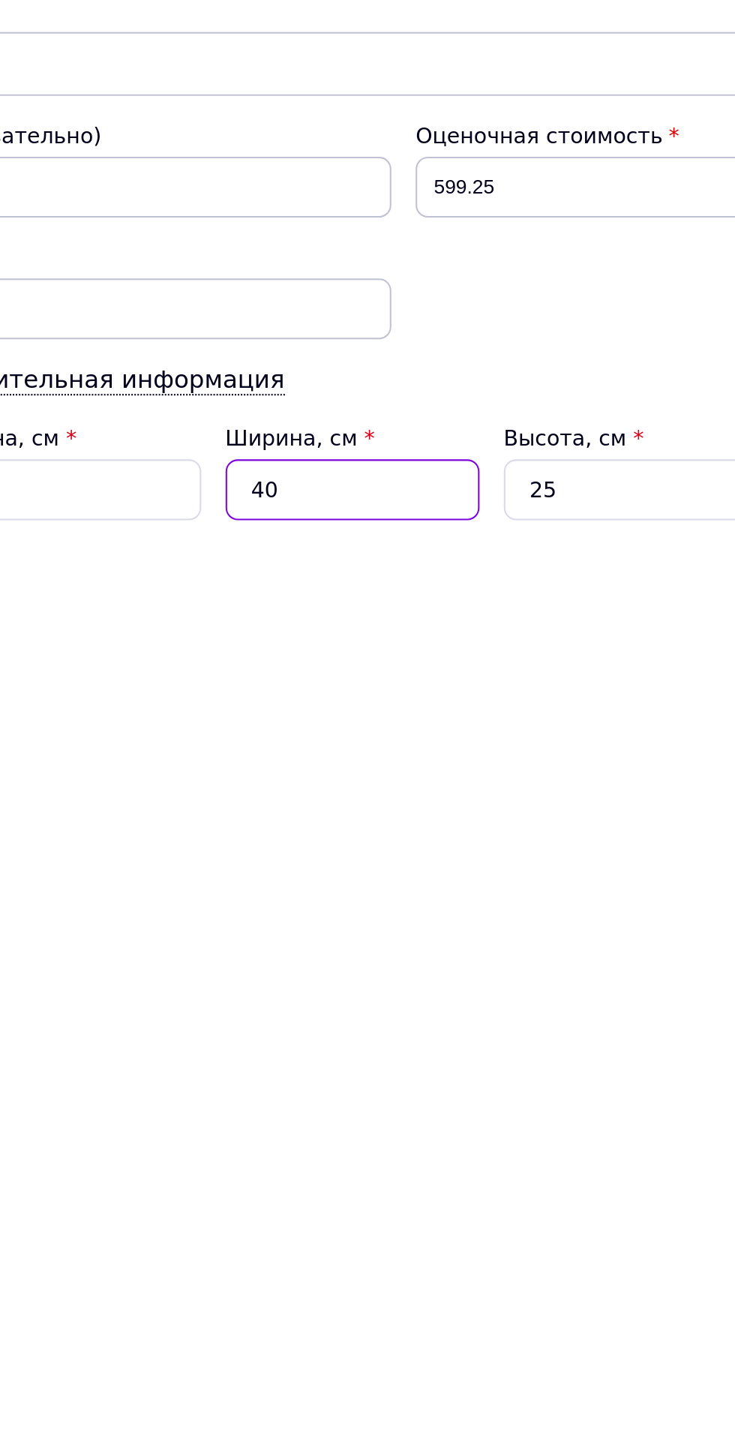
type input "4"
type input "0.5"
type input "2"
type input "0.25"
type input "20"
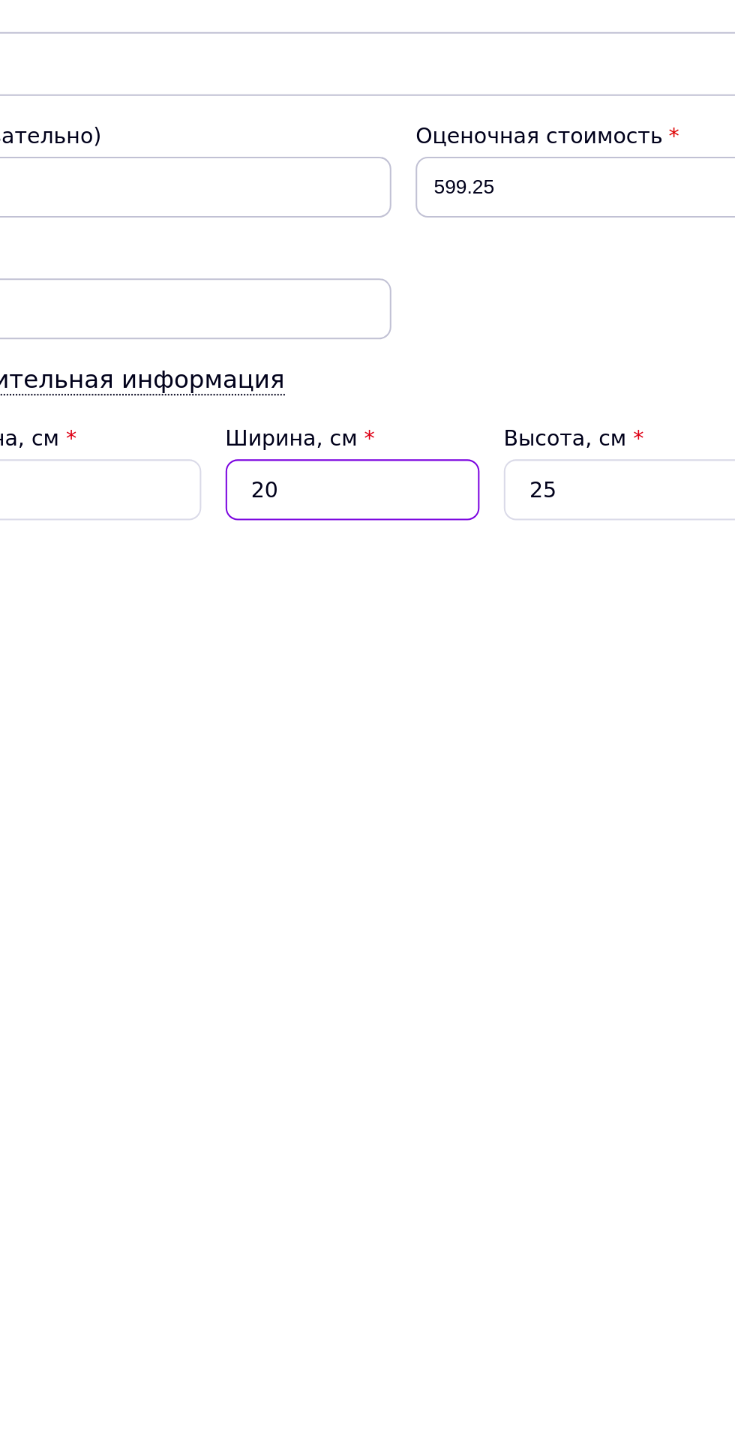
type input "2.5"
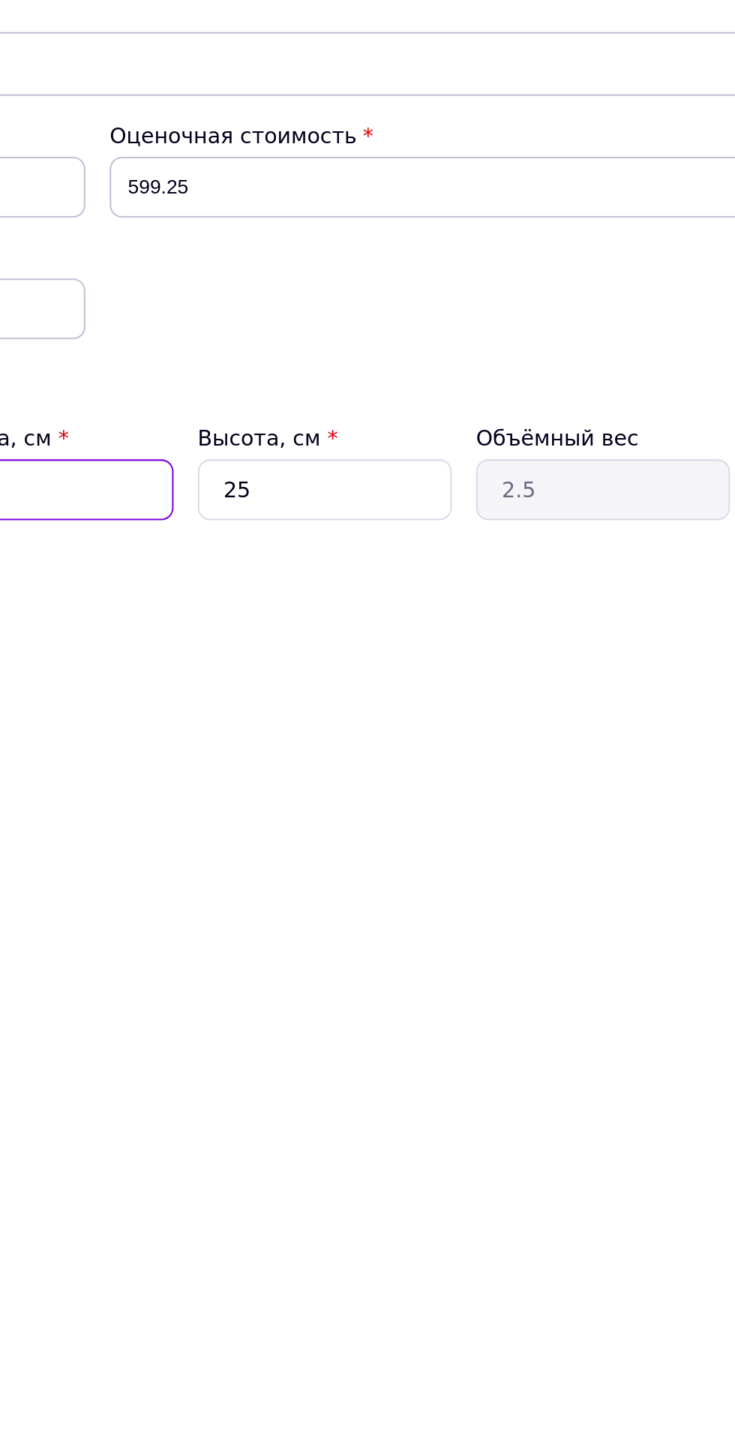
type input "20"
click at [488, 784] on input "25" at bounding box center [479, 789] width 125 height 30
type input "2"
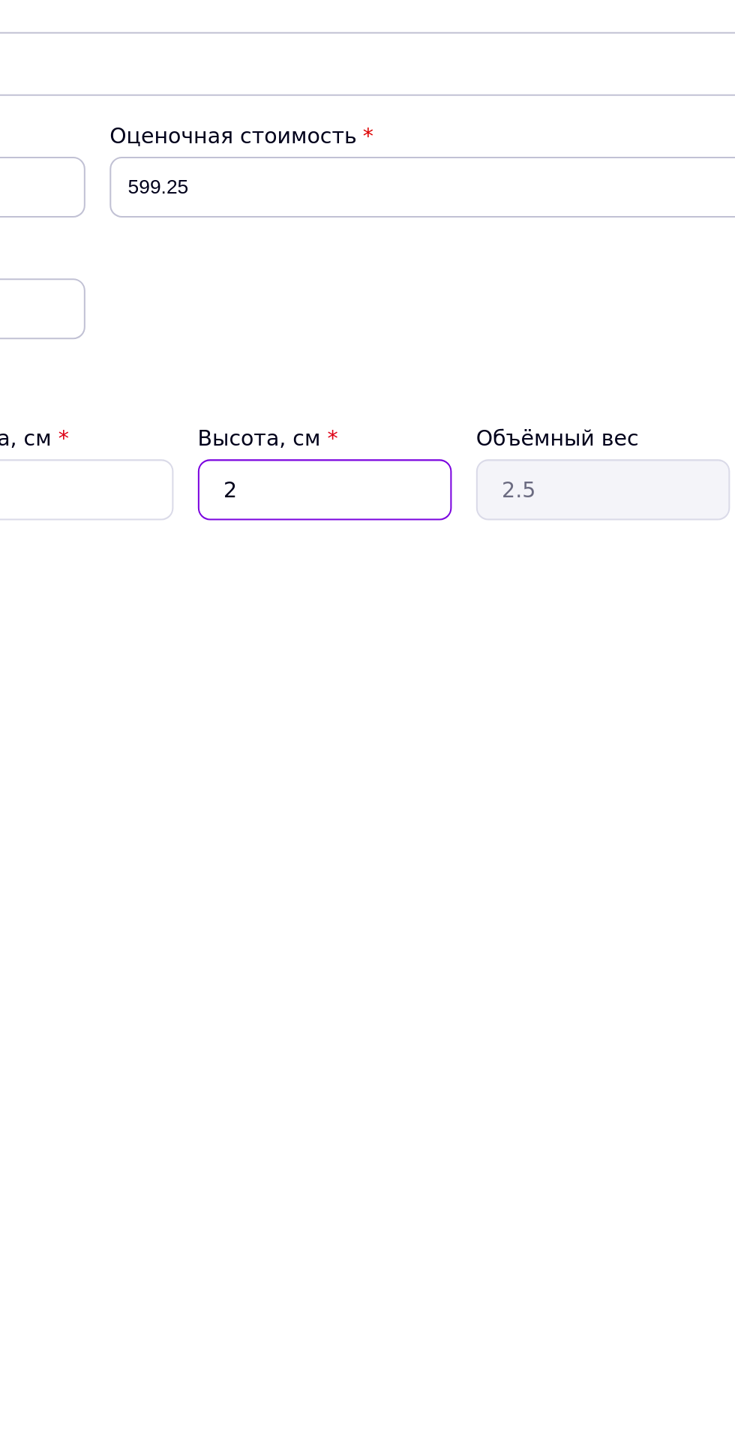
type input "0.2"
type input "2"
type input "0.2"
type input "20"
type input "2"
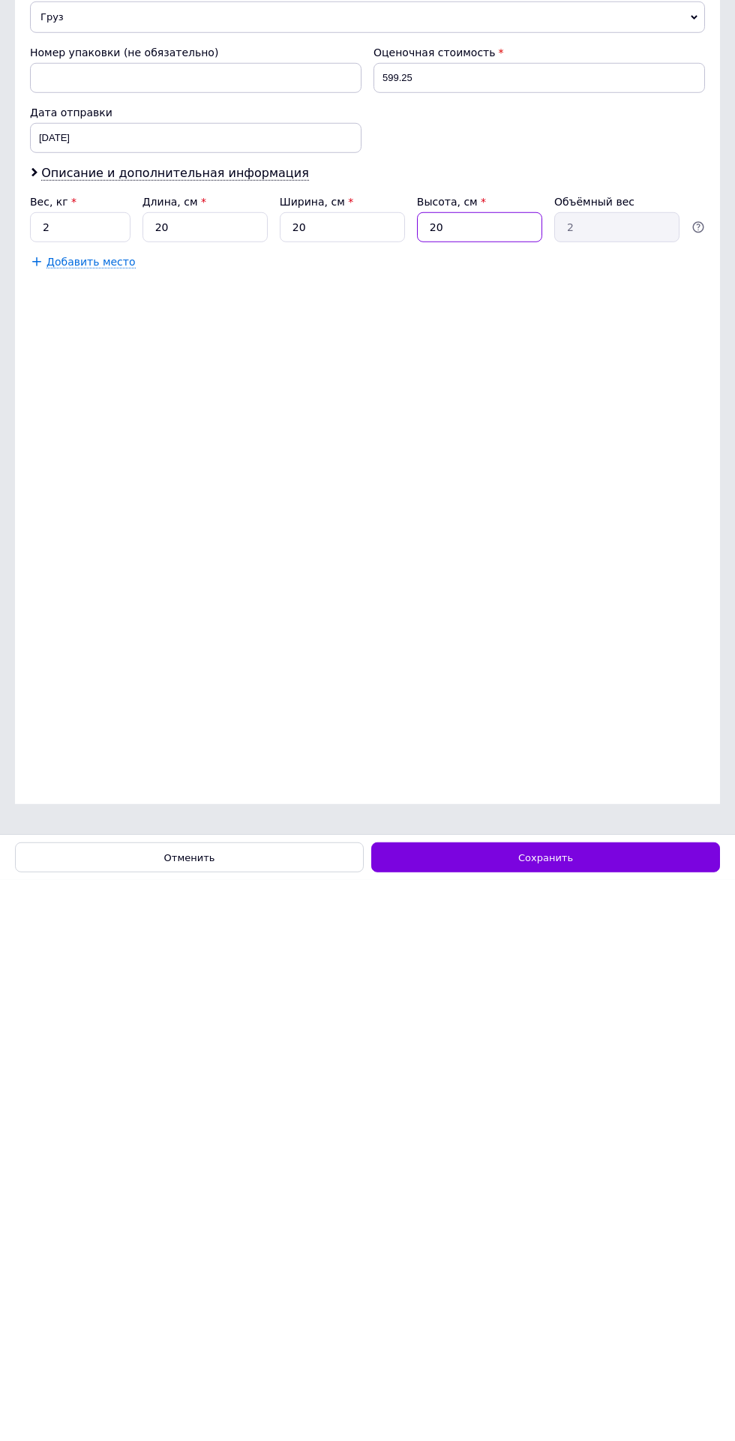
type input "20"
click at [594, 1347] on div "Сохранить" at bounding box center [545, 1419] width 349 height 30
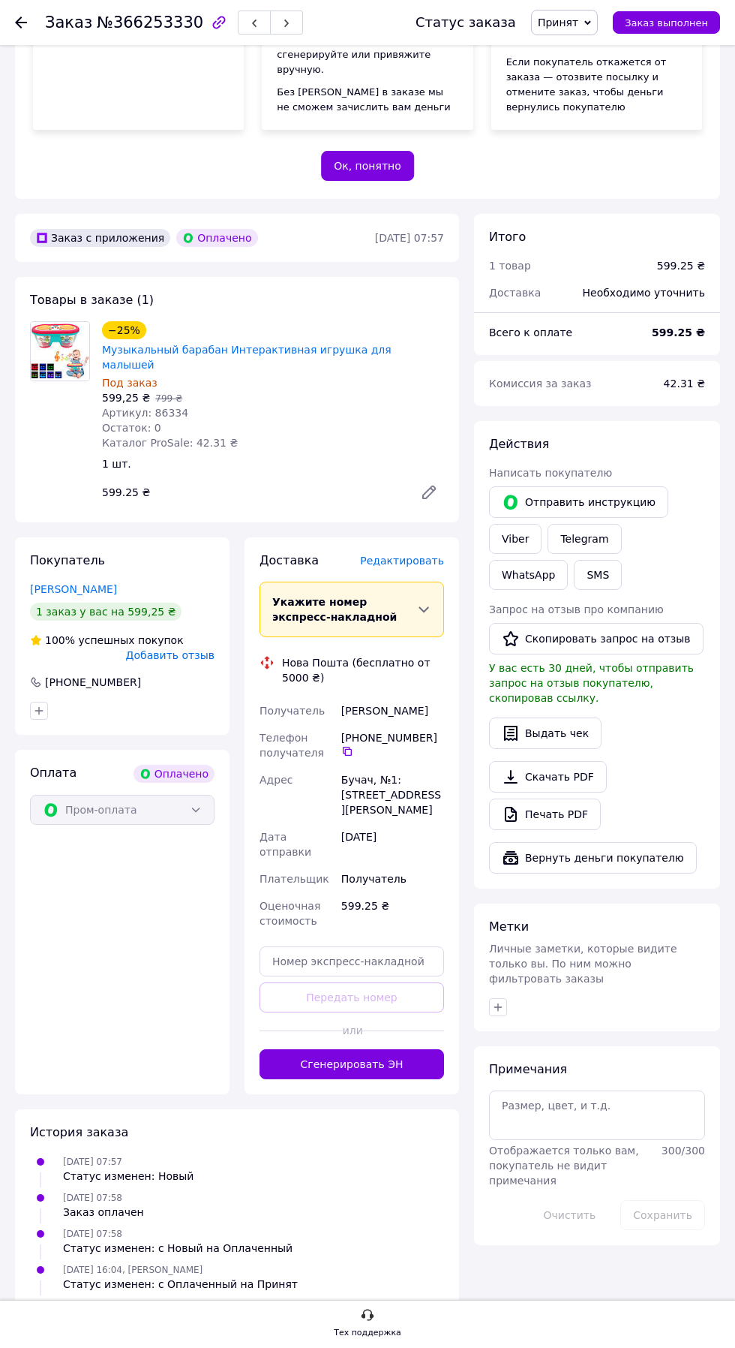
scroll to position [494, 0]
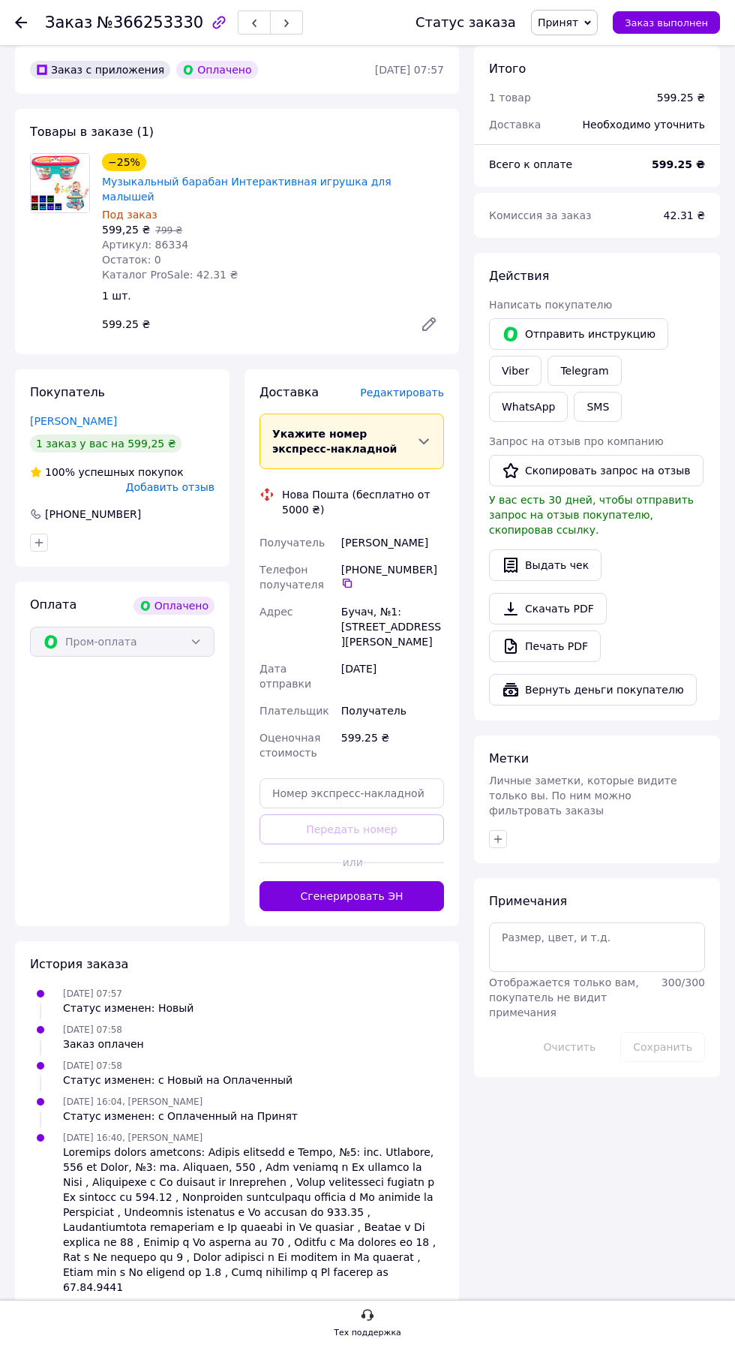
click at [389, 911] on button "Сгенерировать ЭН" at bounding box center [352, 896] width 185 height 30
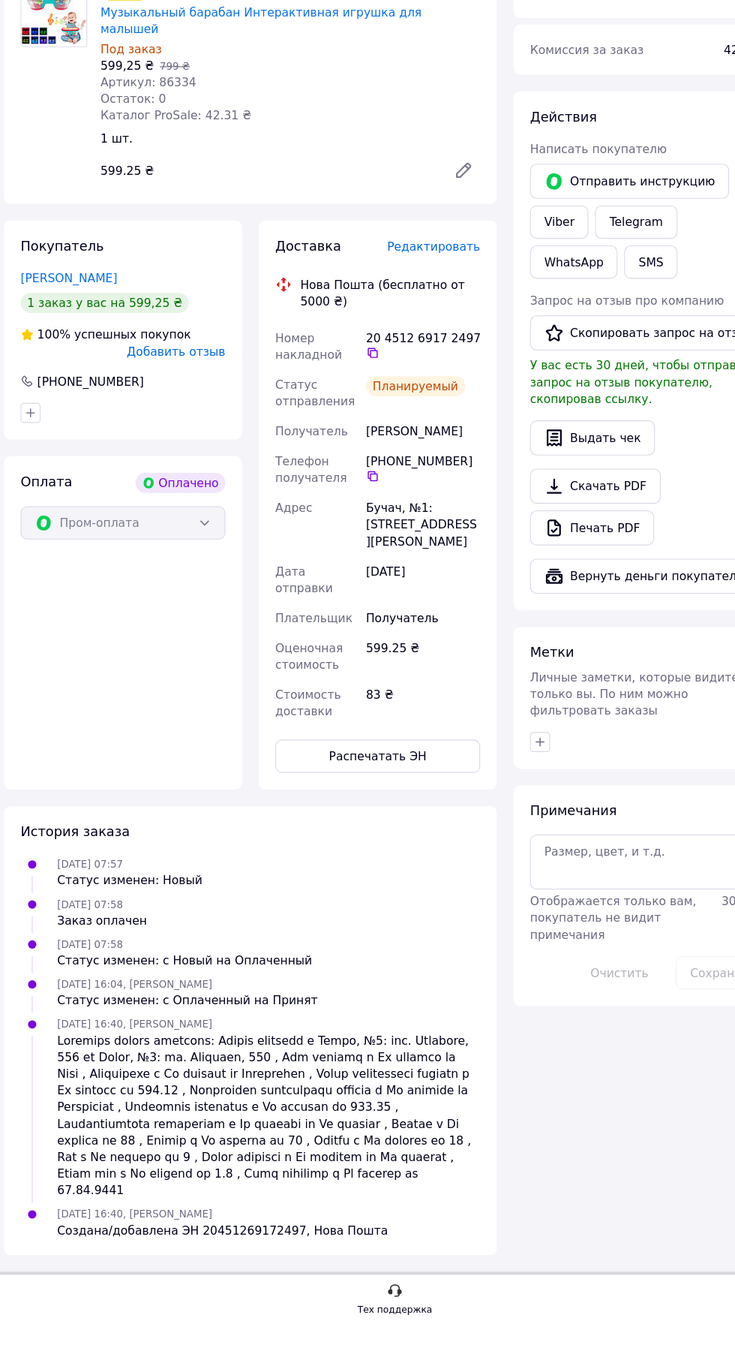
scroll to position [529, 0]
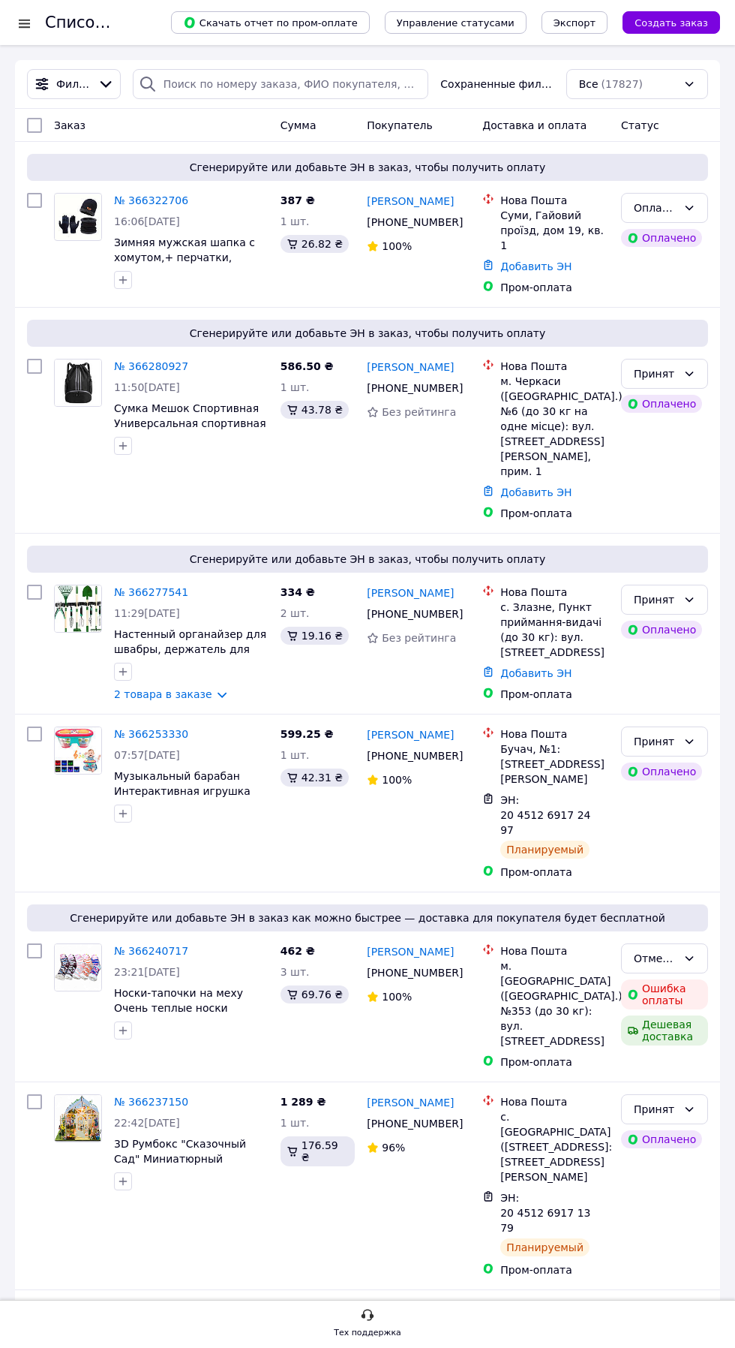
scroll to position [1417, 0]
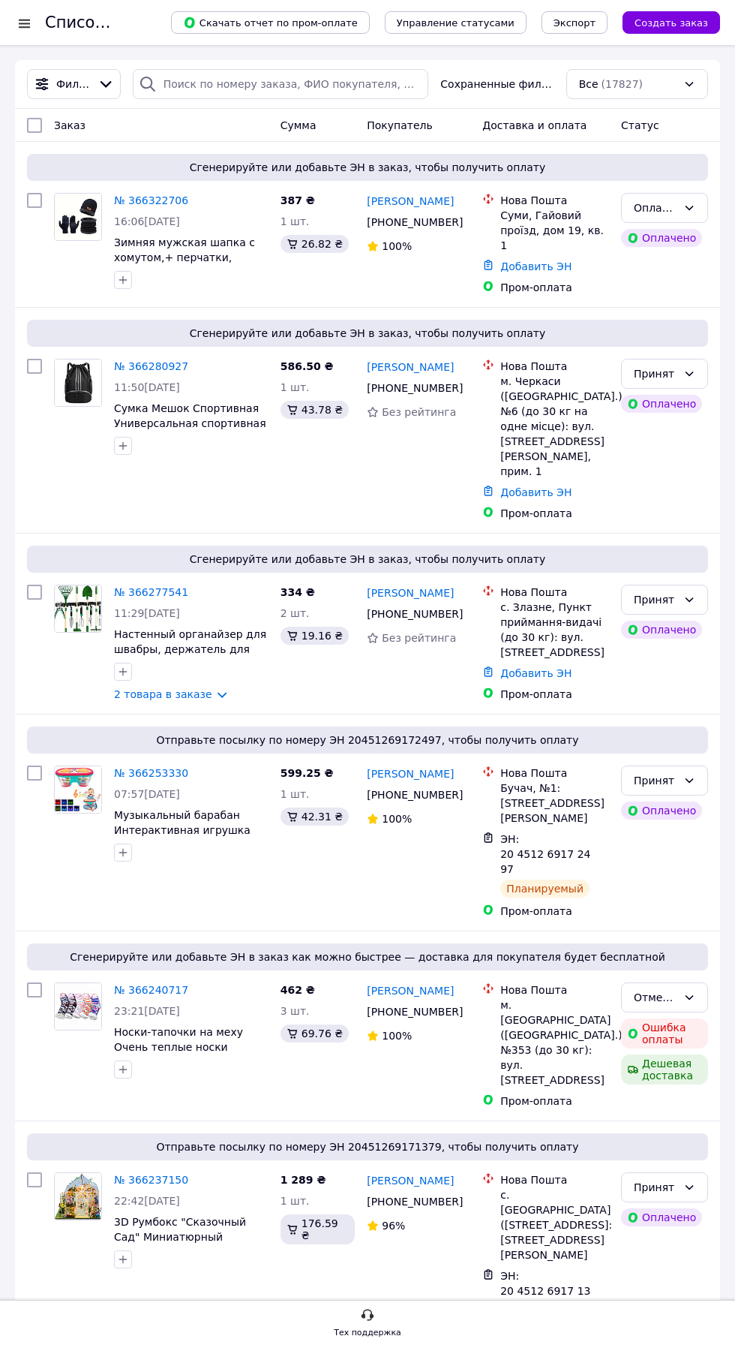
click at [148, 206] on link "№ 366322706" at bounding box center [151, 200] width 74 height 12
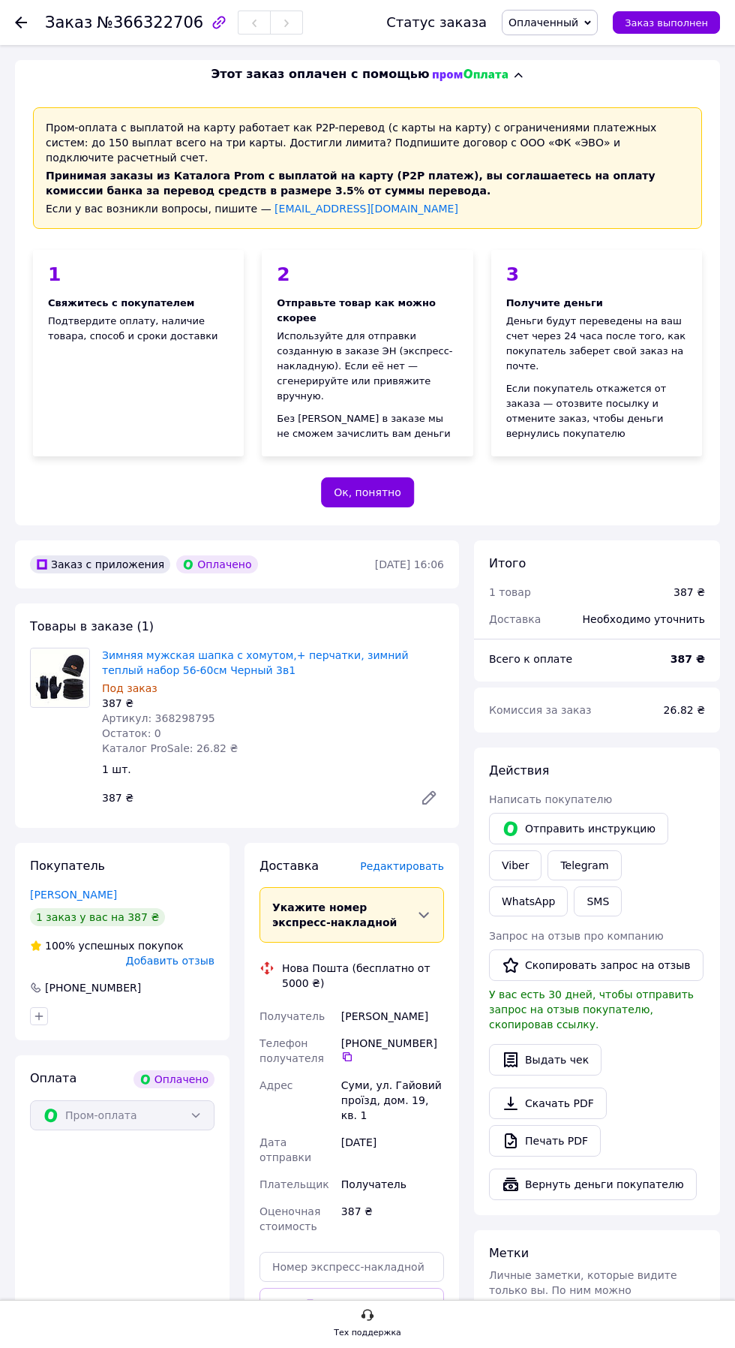
click at [278, 676] on link "Зимняя мужская шапка с хомутом,+ перчатки, зимний теплый набор 56-60см Черный 3…" at bounding box center [255, 662] width 307 height 27
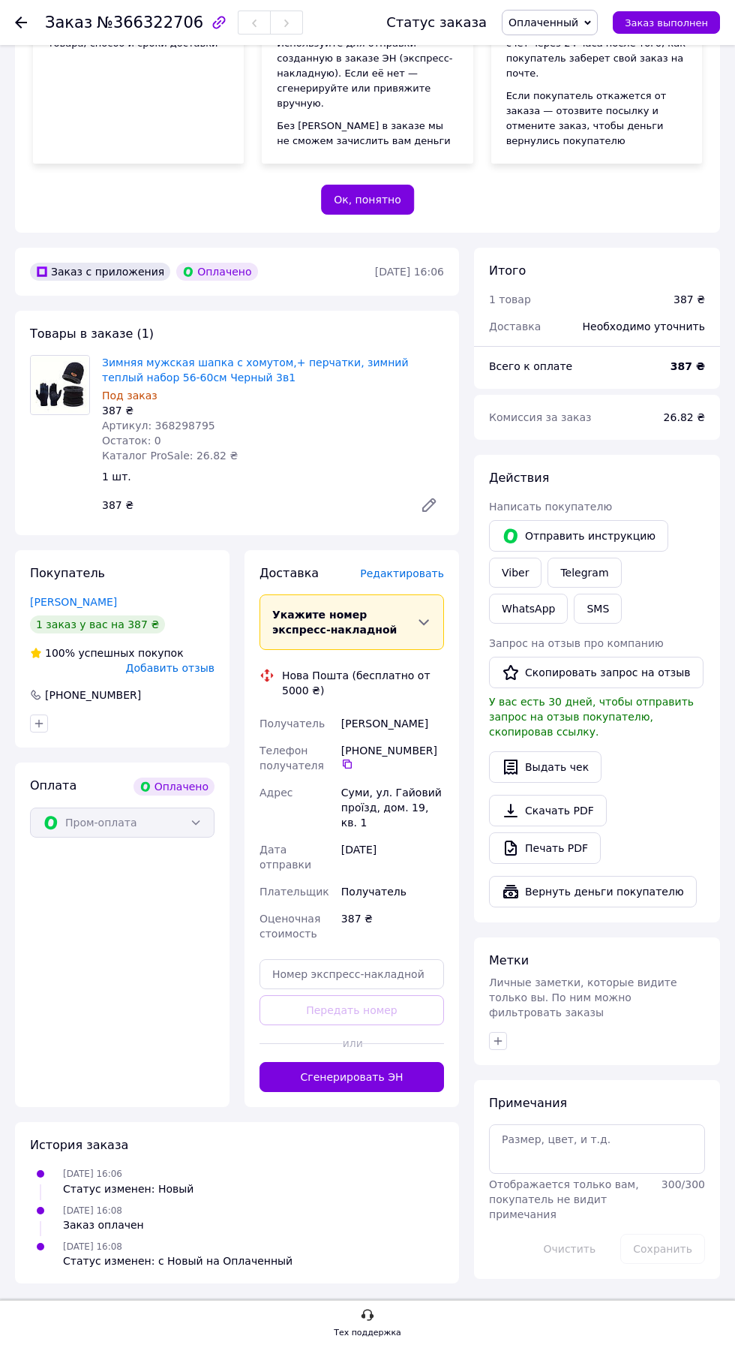
scroll to position [432, 0]
click at [409, 579] on span "Редактировать" at bounding box center [402, 573] width 84 height 12
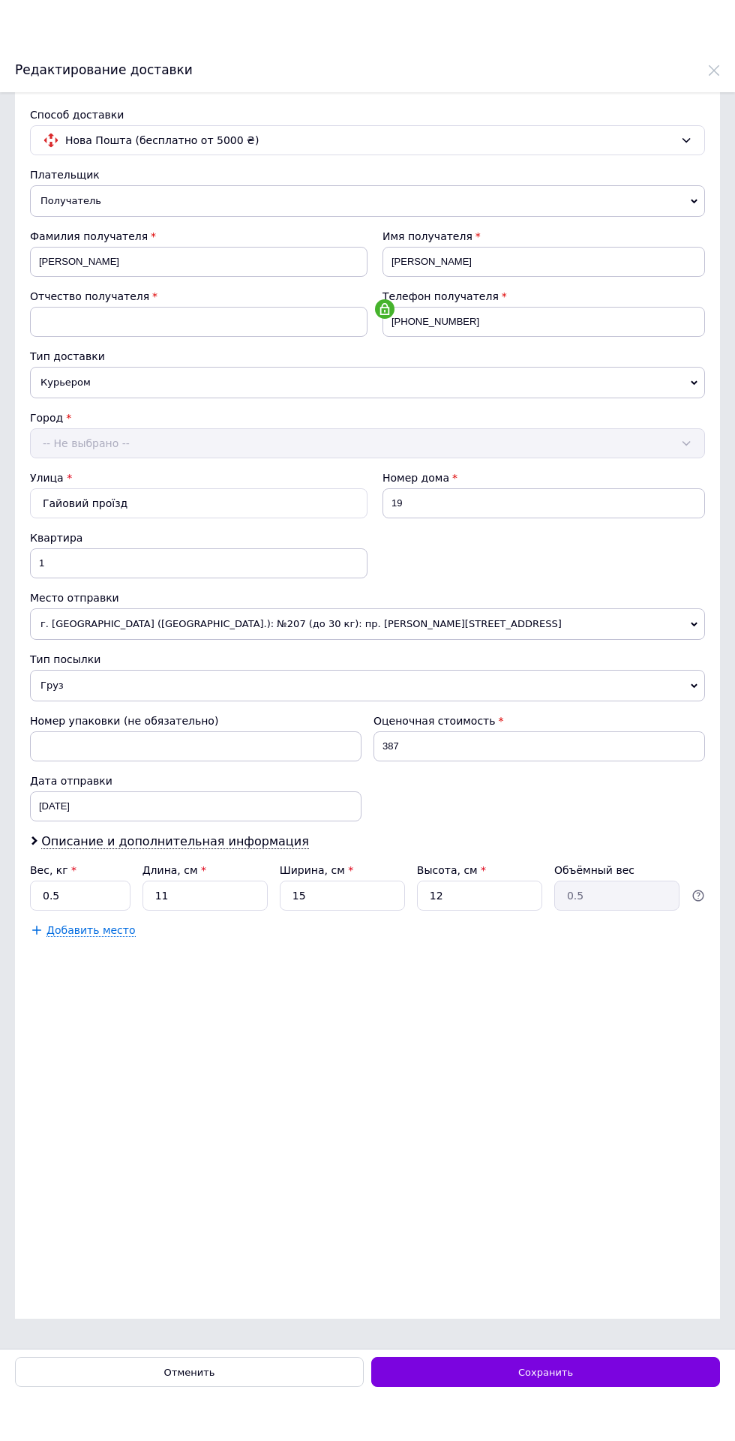
scroll to position [0, 0]
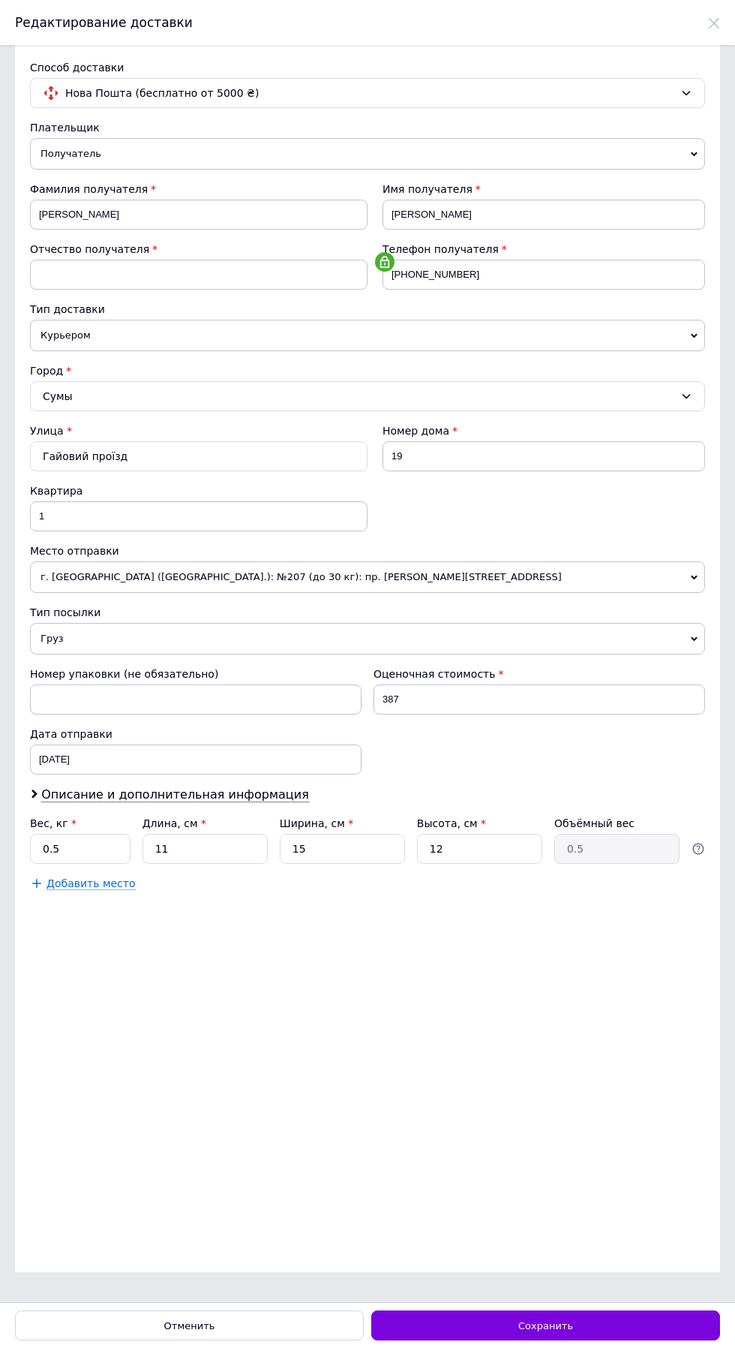
click at [603, 1340] on div "Сохранить" at bounding box center [545, 1325] width 349 height 30
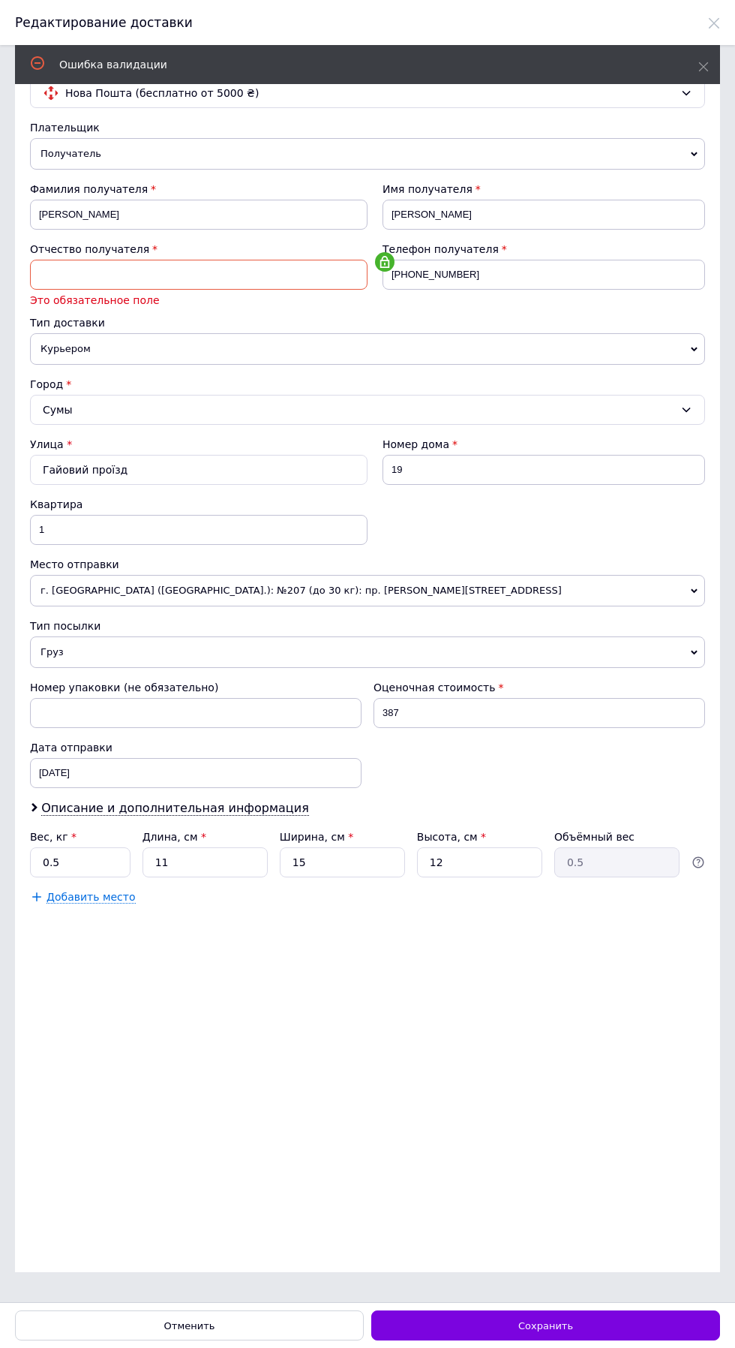
click at [219, 273] on input at bounding box center [199, 275] width 338 height 30
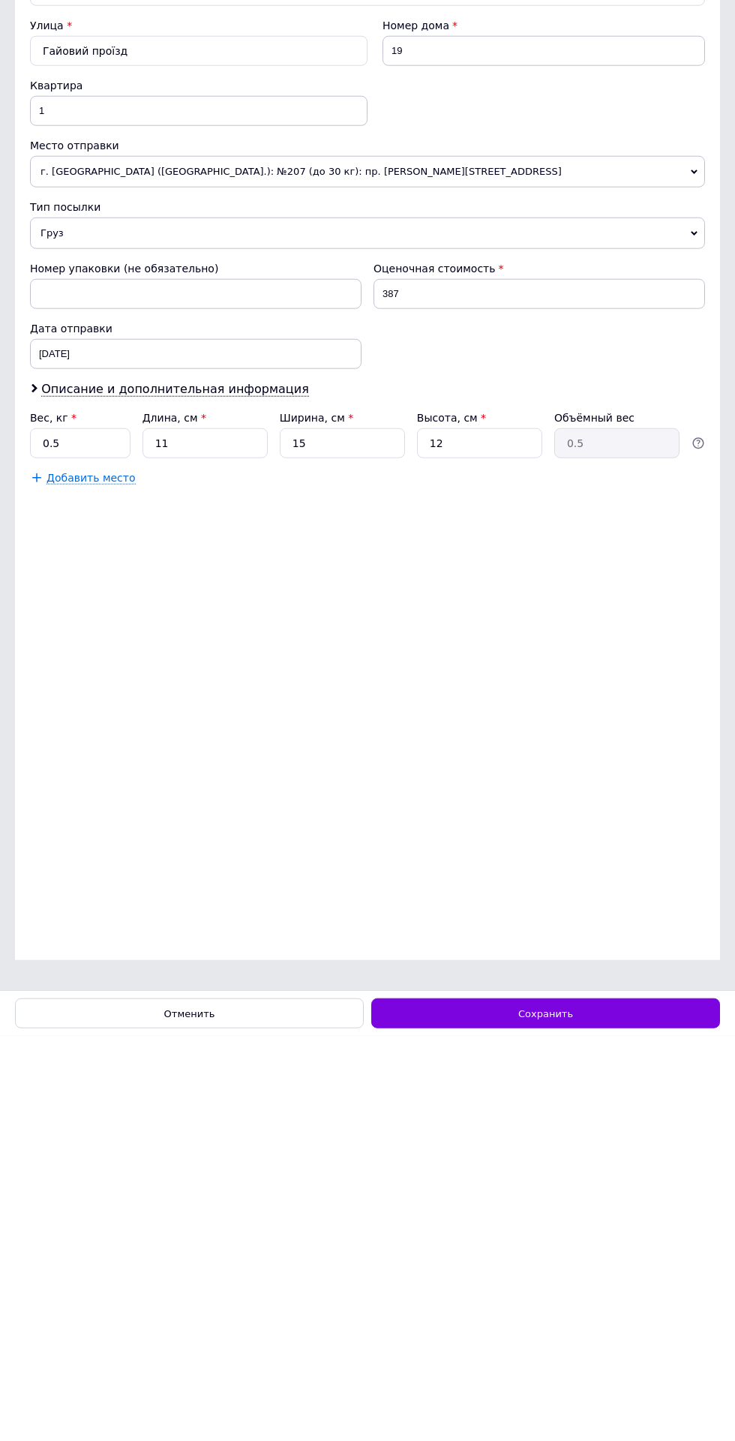
type input "А"
click at [99, 822] on div "Вес, кг *" at bounding box center [80, 823] width 101 height 15
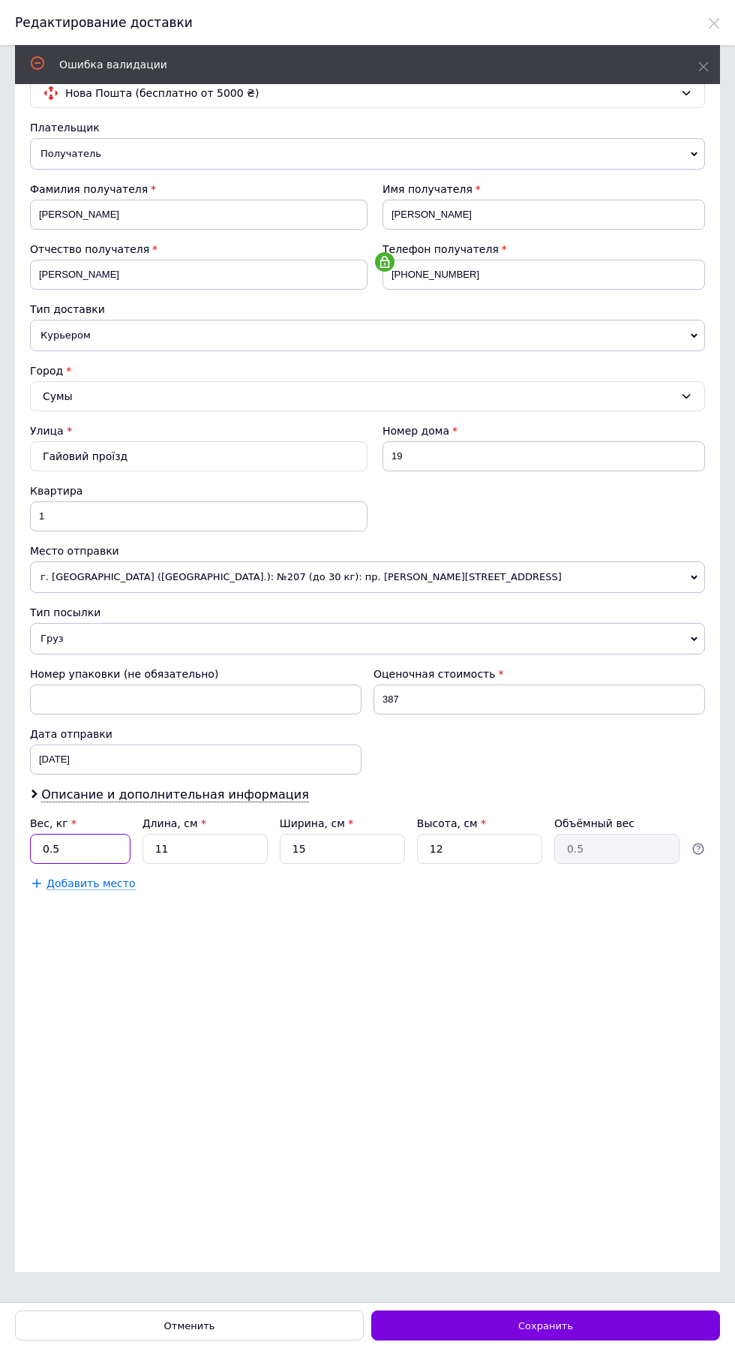
click at [79, 852] on input "0.5" at bounding box center [80, 849] width 101 height 30
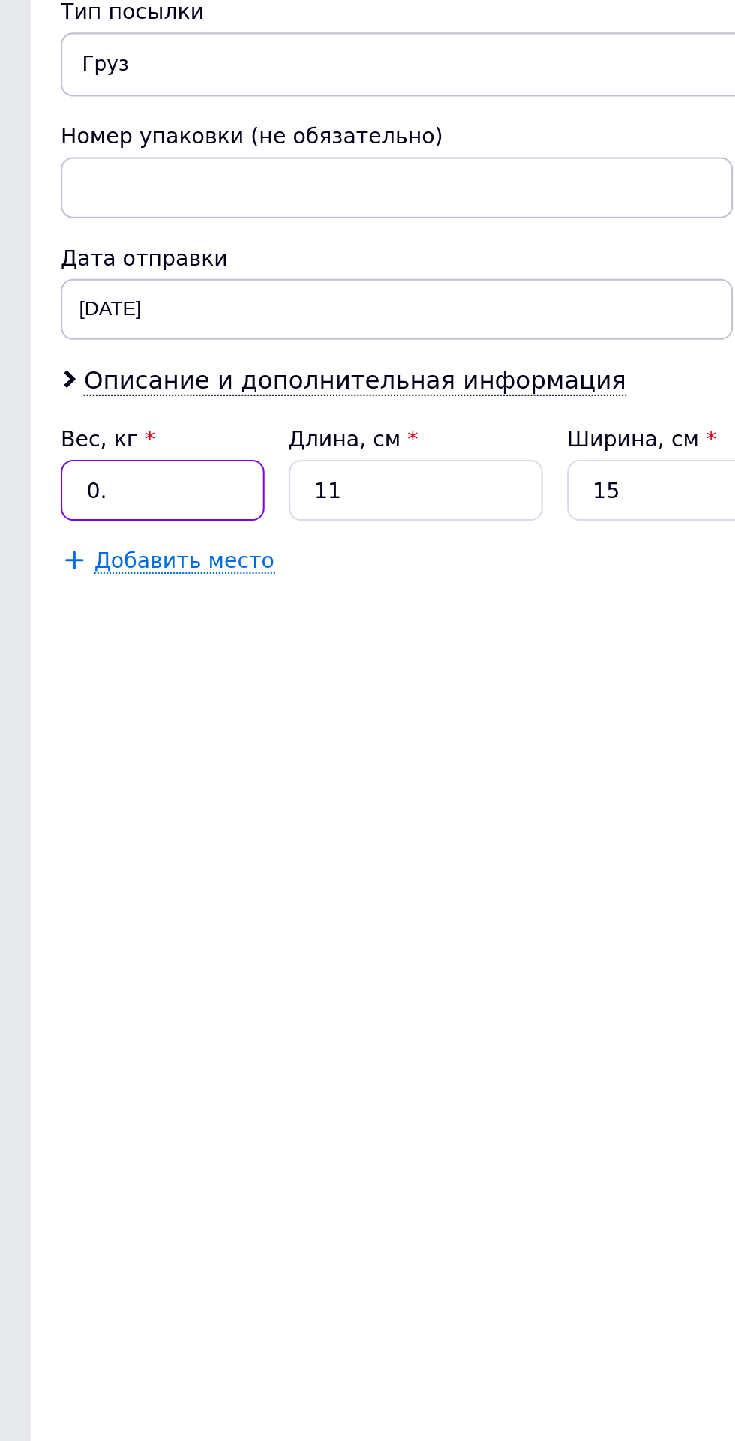
type input "0"
type input "1"
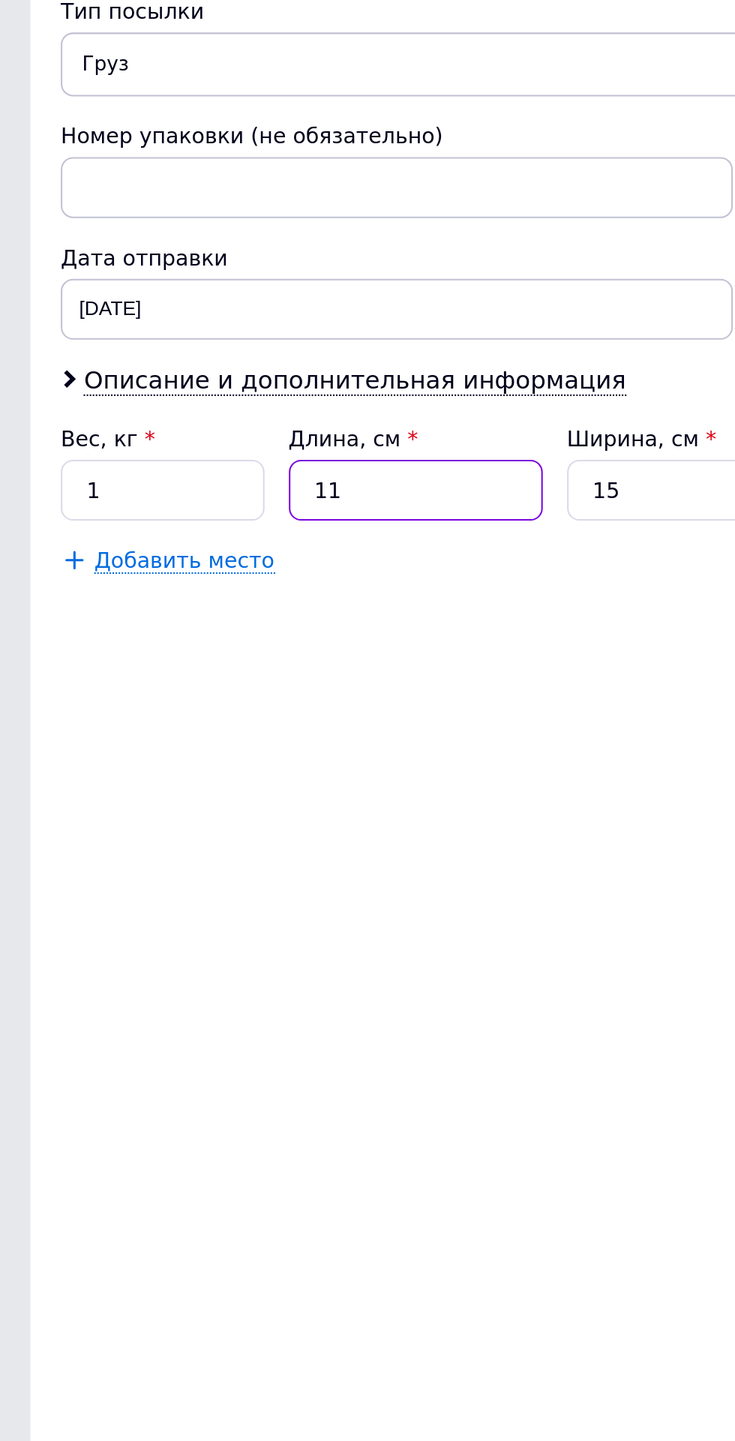
click at [227, 844] on input "11" at bounding box center [205, 849] width 125 height 30
type input "1"
type input "0.1"
type input "2"
type input "0.1"
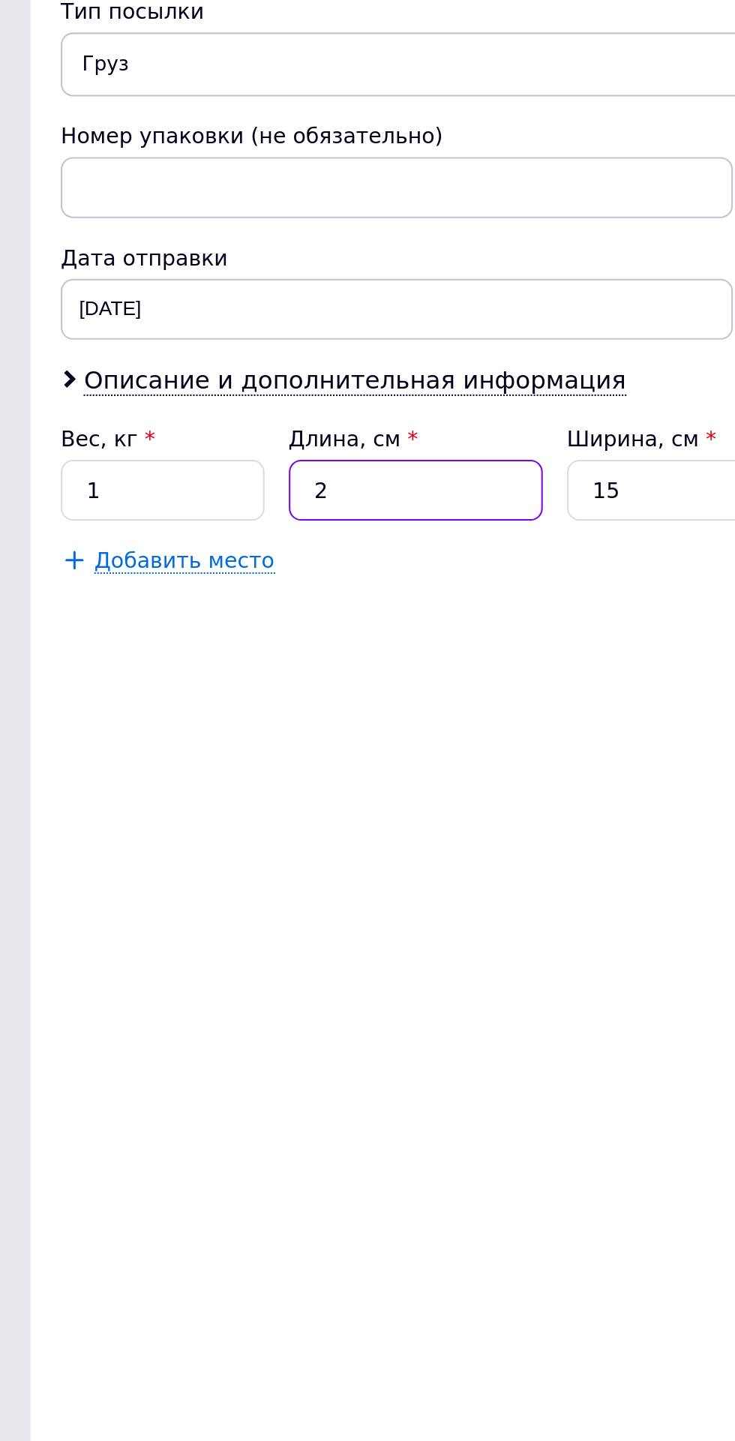
type input "20"
type input "0.9"
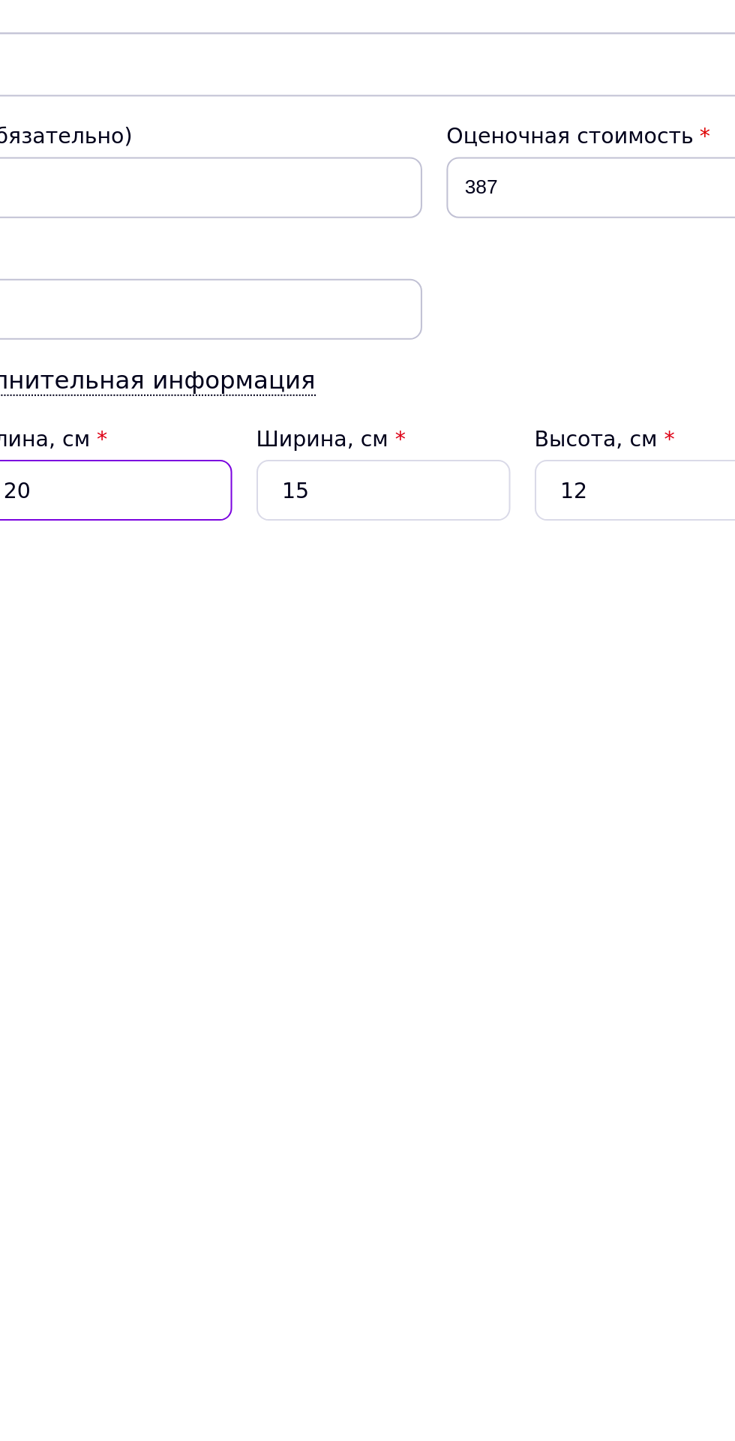
type input "20"
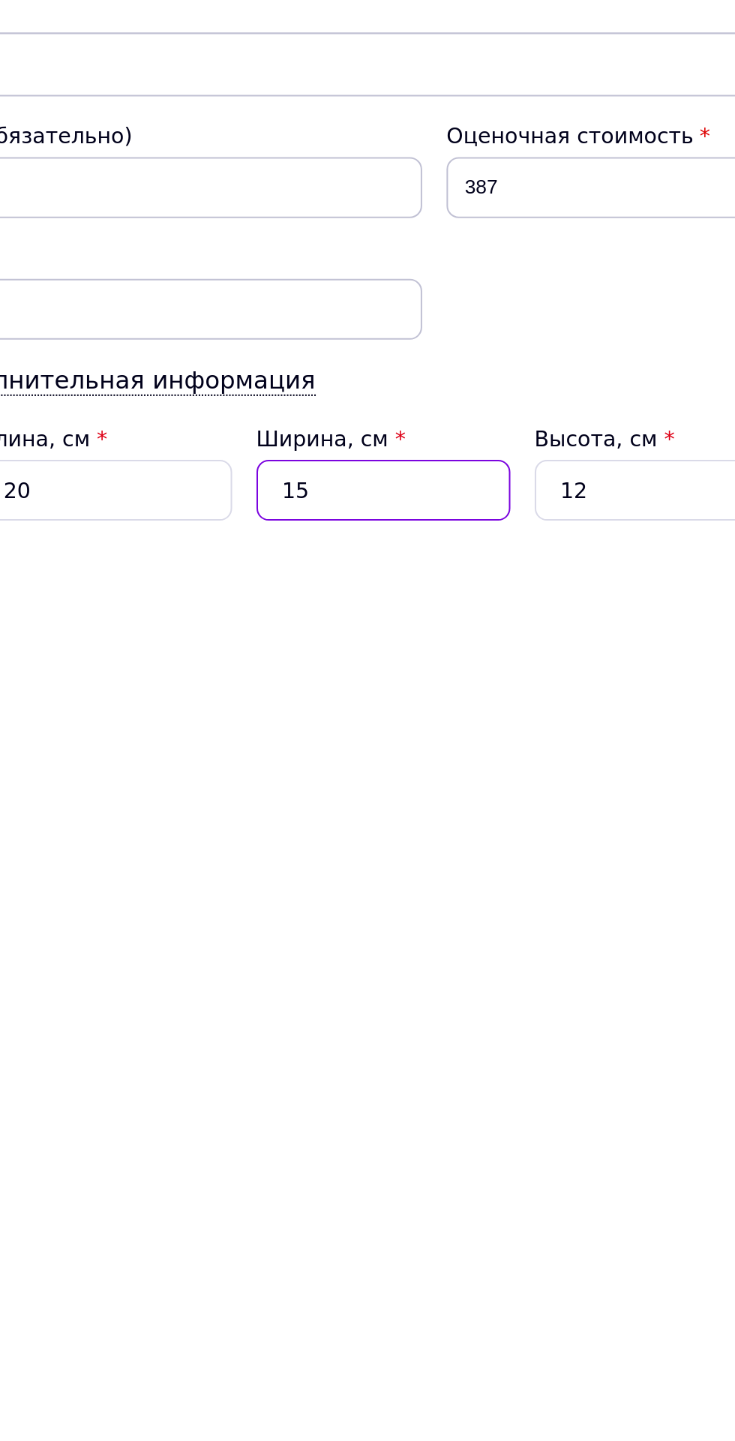
click at [358, 849] on input "15" at bounding box center [342, 849] width 125 height 30
type input "1"
type input "0.1"
type input "2"
type input "0.12"
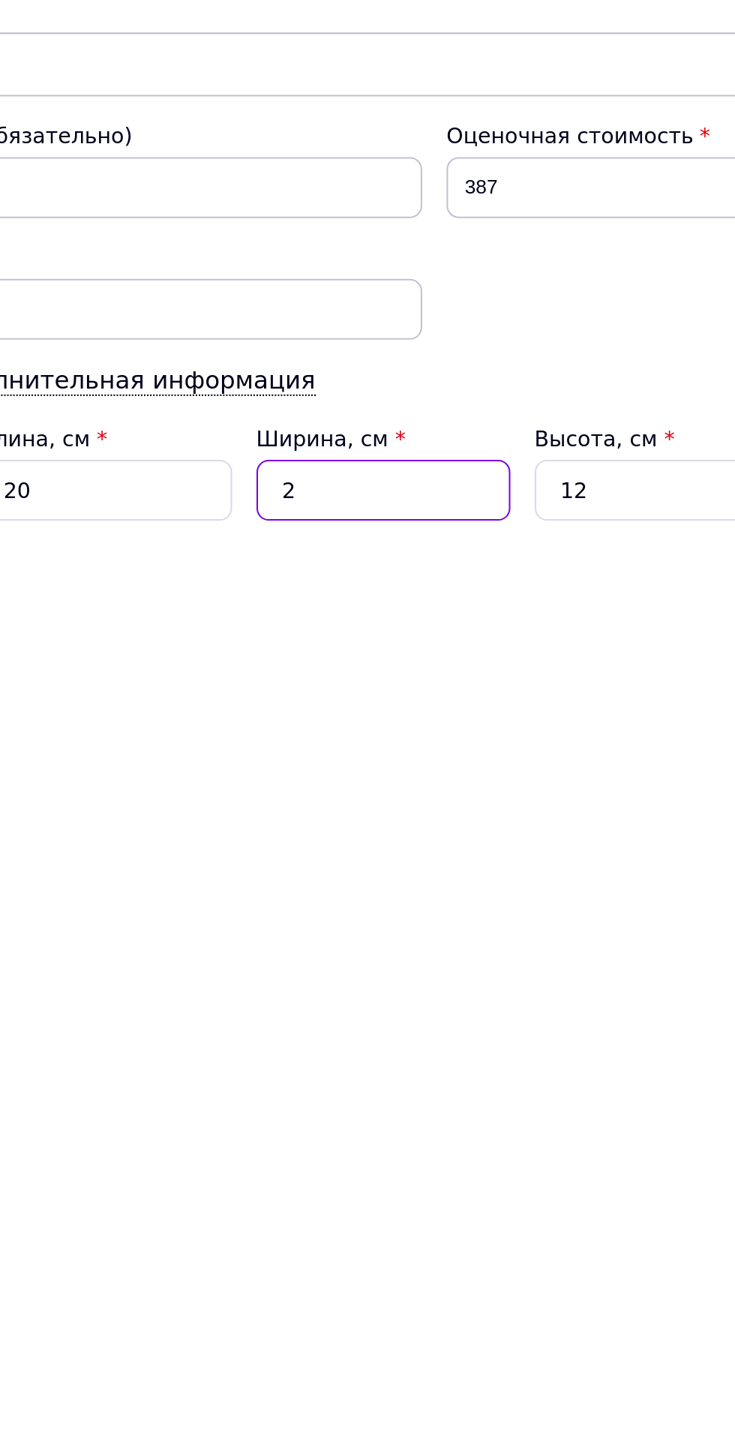
type input "20"
type input "1.2"
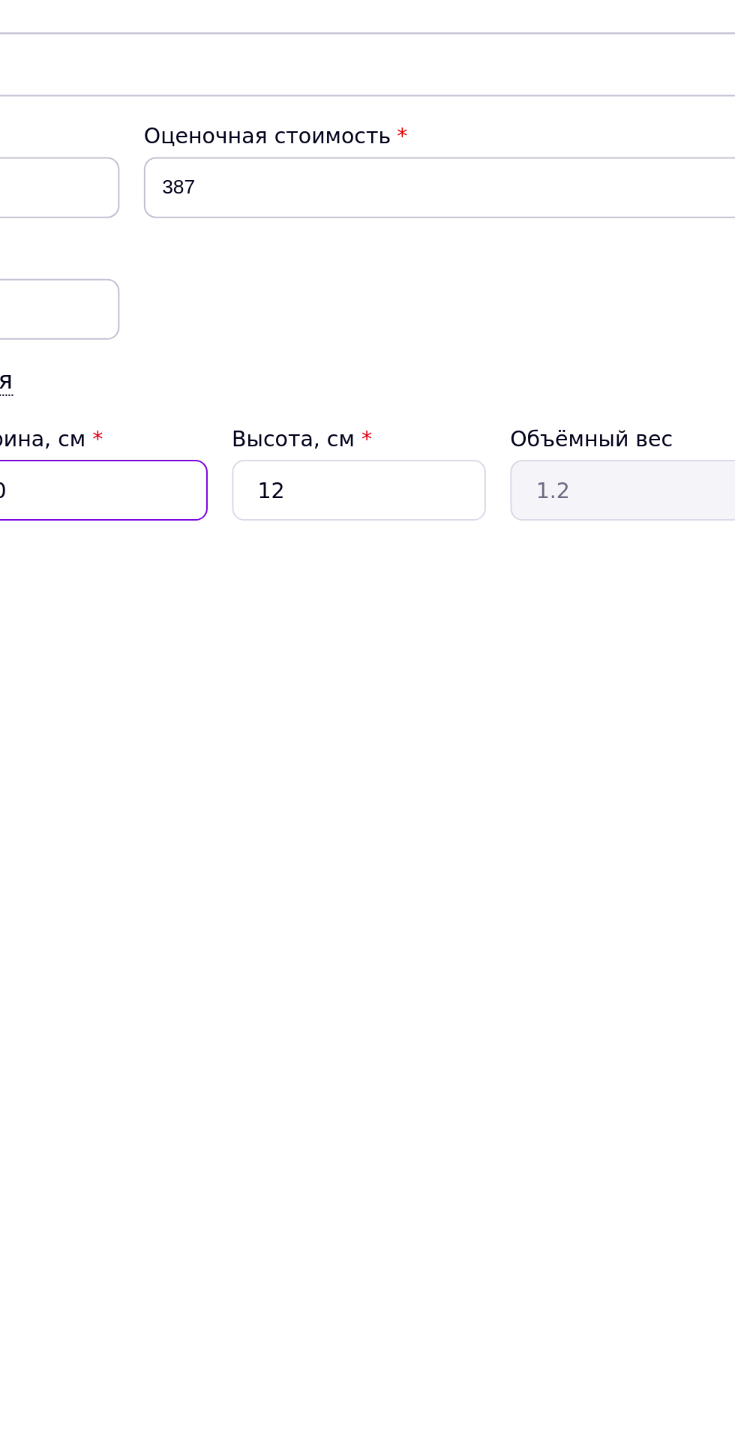
type input "20"
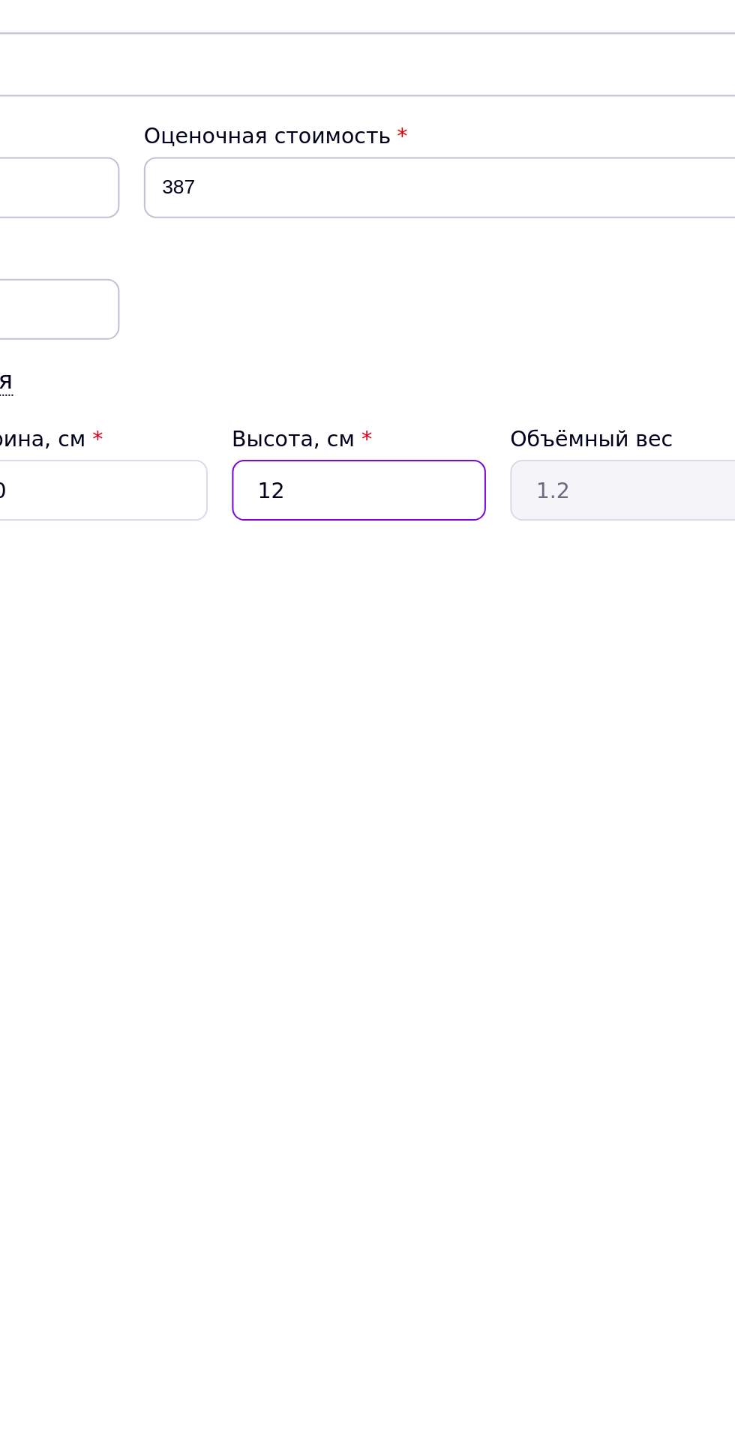
click at [504, 851] on input "12" at bounding box center [479, 849] width 125 height 30
type input "1"
type input "0.1"
type input "1"
type input "0.1"
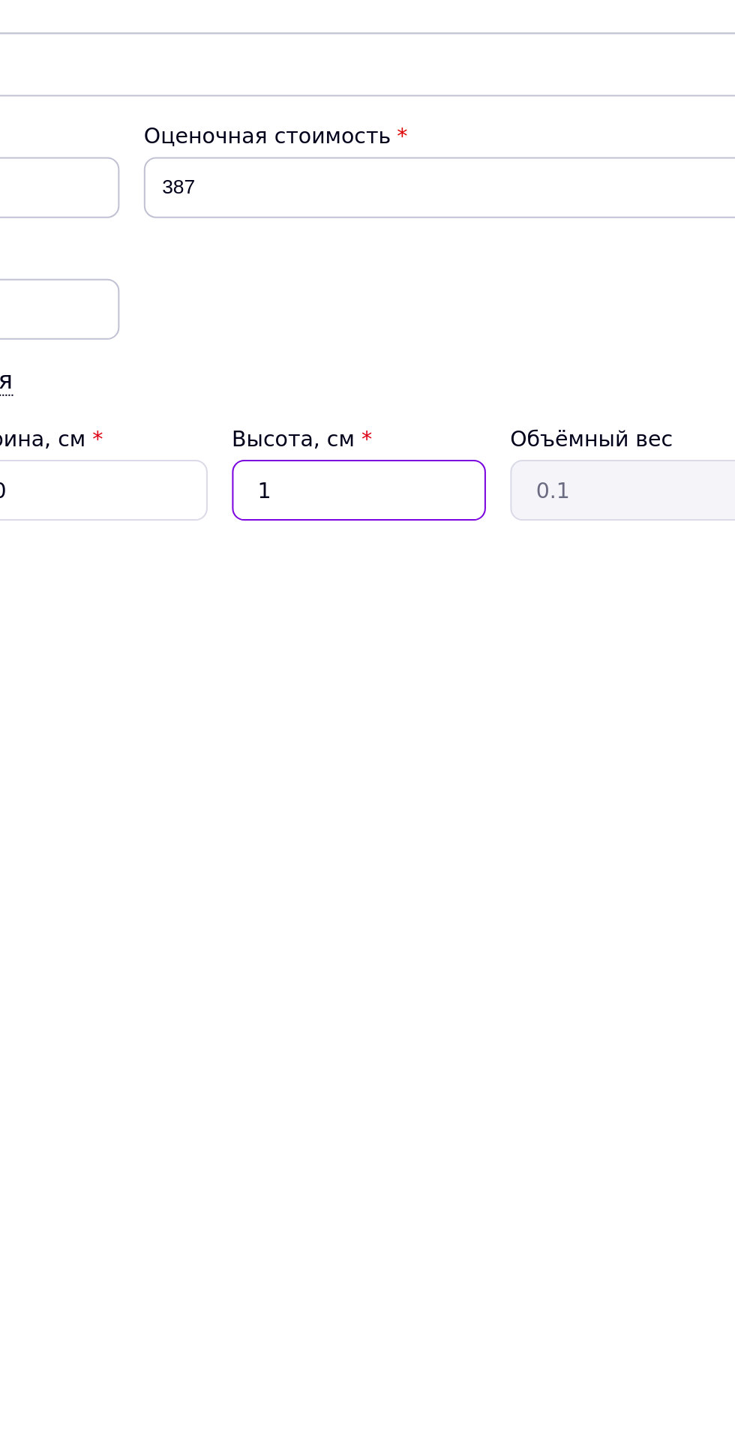
type input "10"
type input "1"
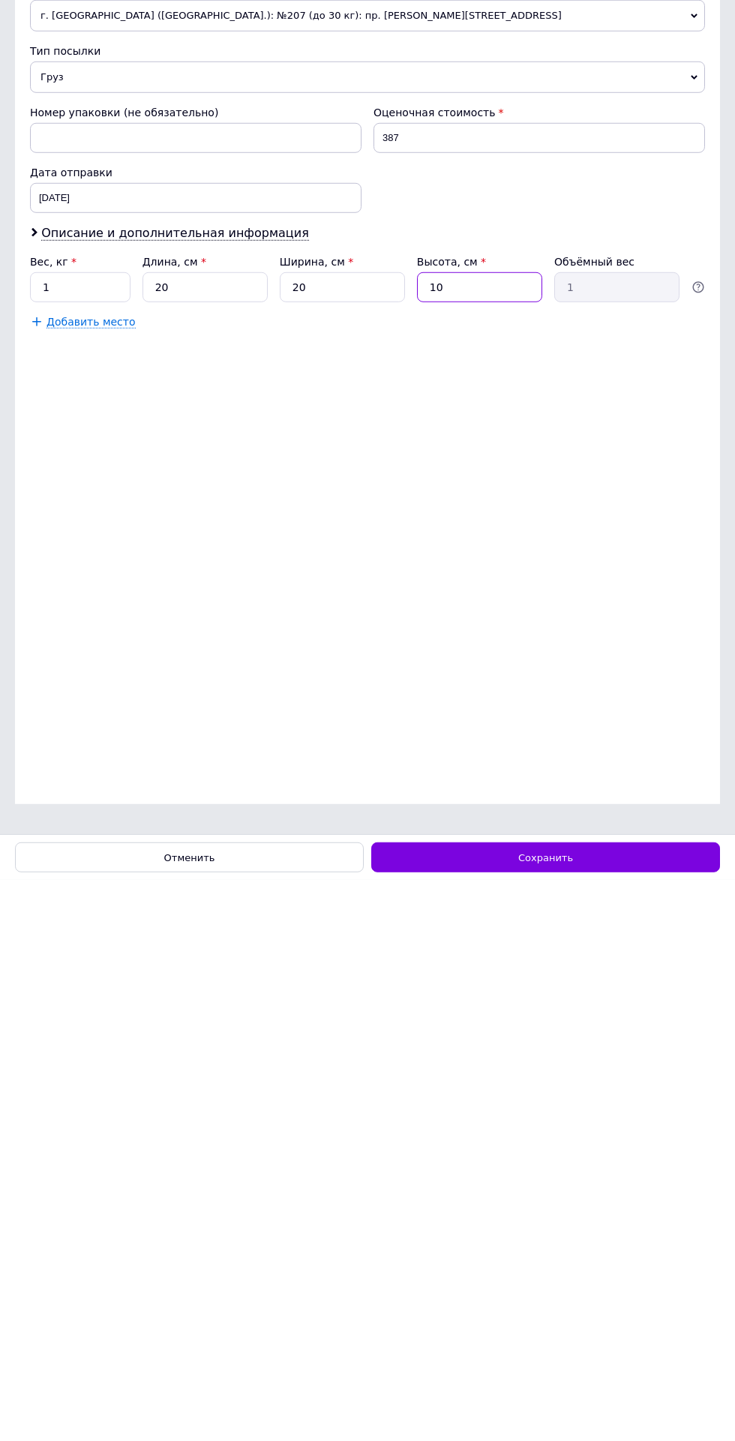
type input "10"
click at [594, 1347] on div "Сохранить" at bounding box center [545, 1419] width 349 height 30
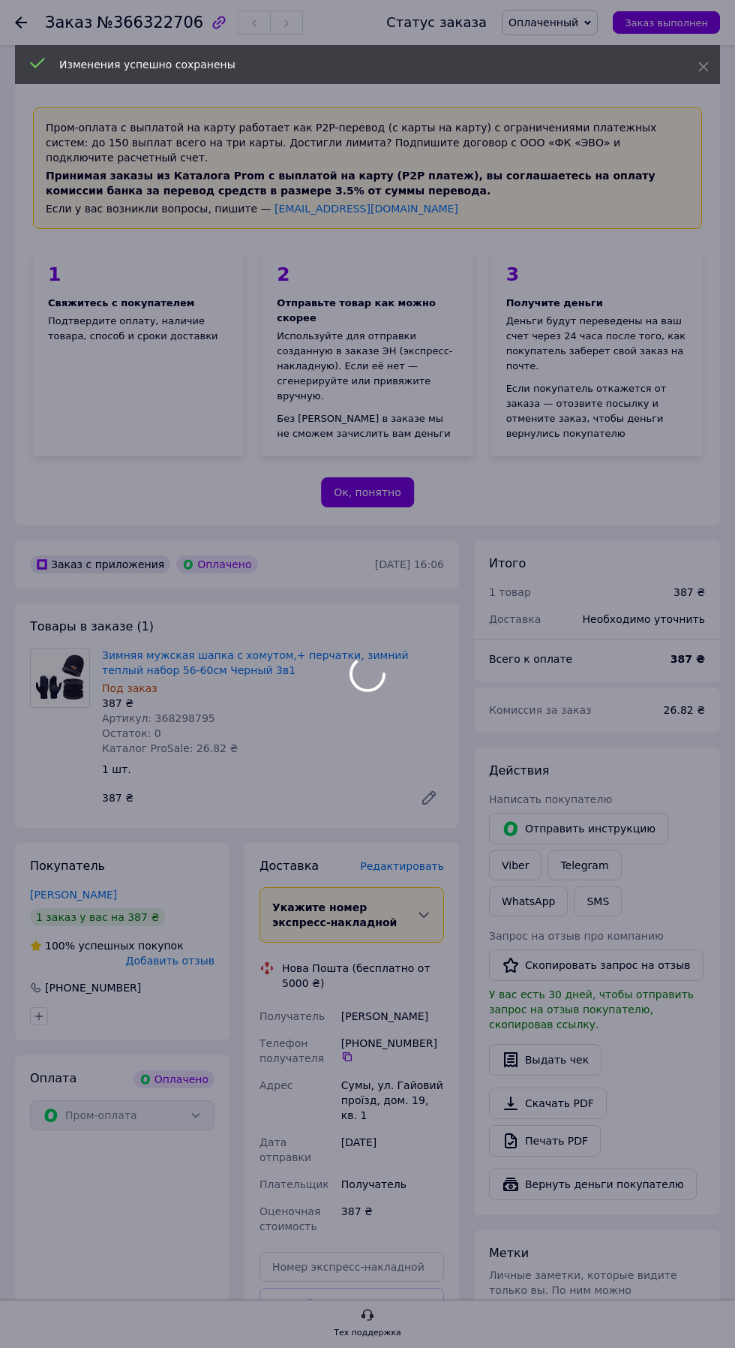
scroll to position [422, 0]
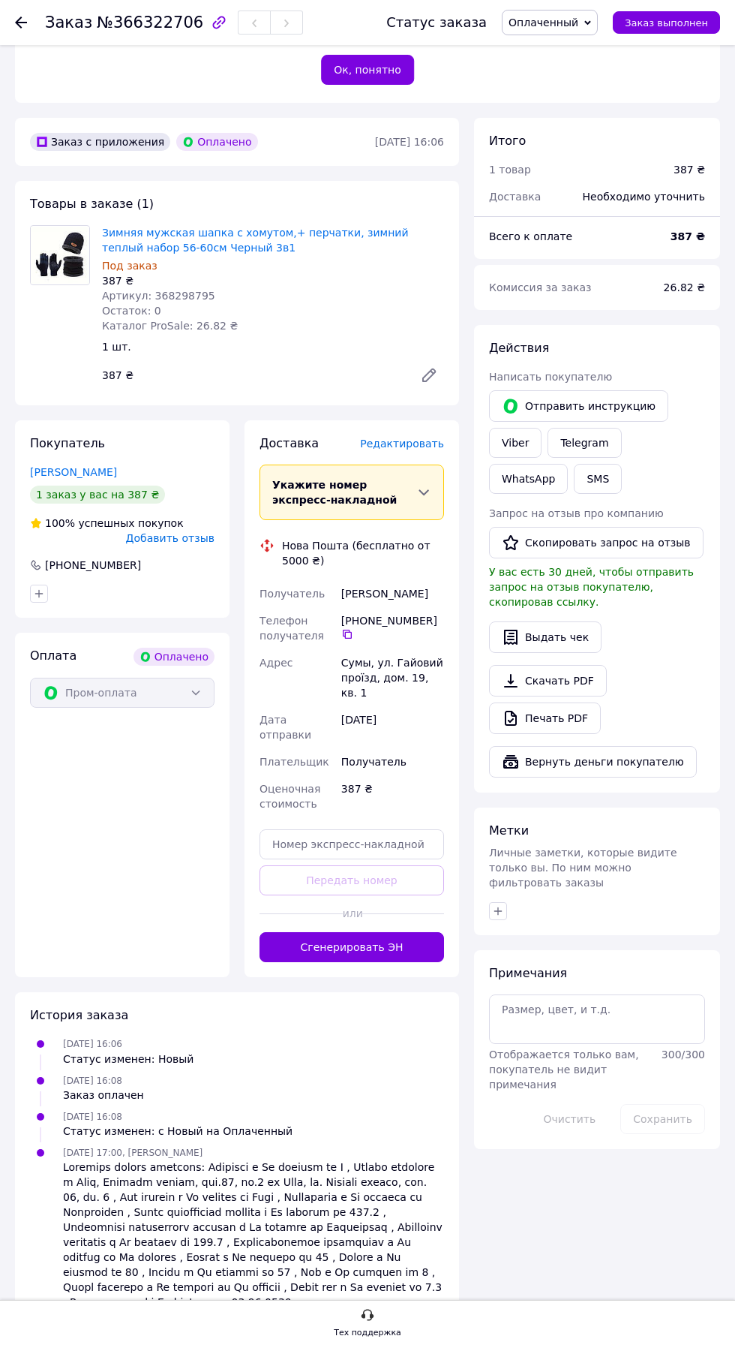
click at [350, 962] on button "Сгенерировать ЭН" at bounding box center [352, 947] width 185 height 30
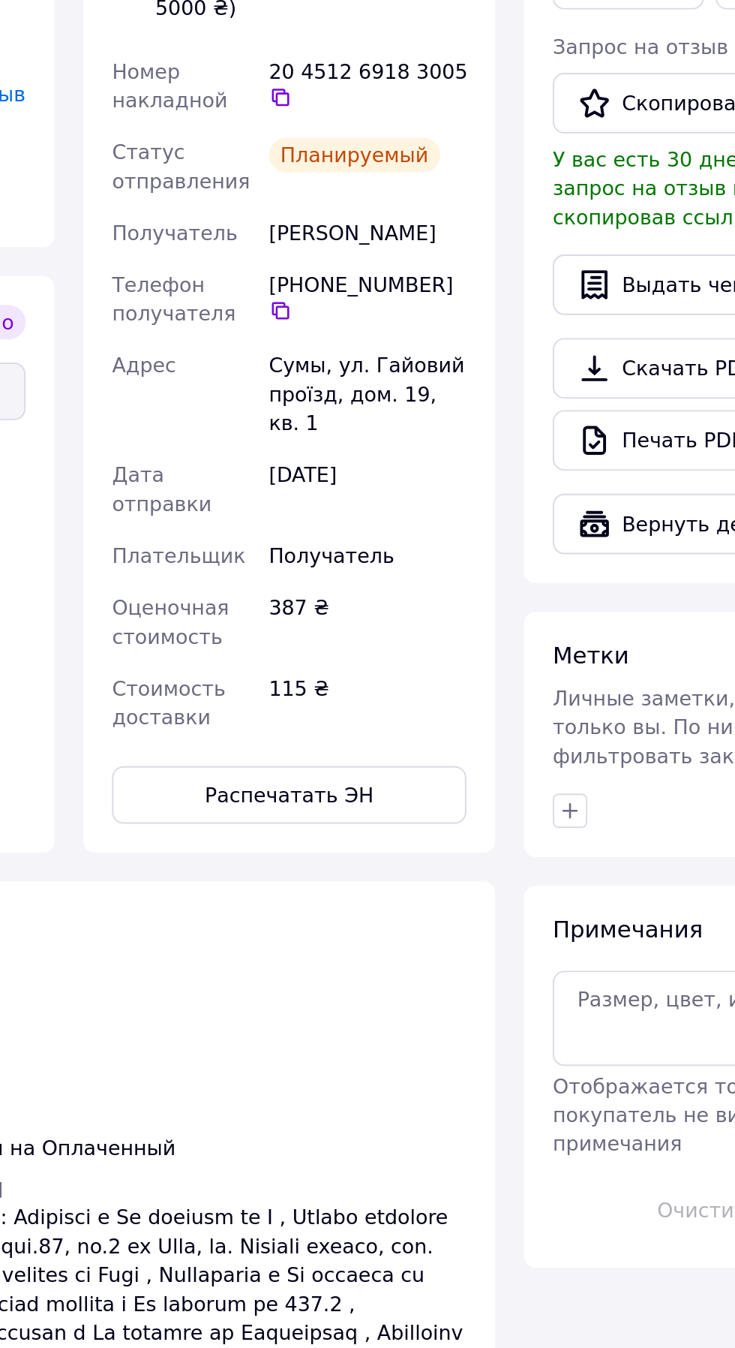
scroll to position [434, 0]
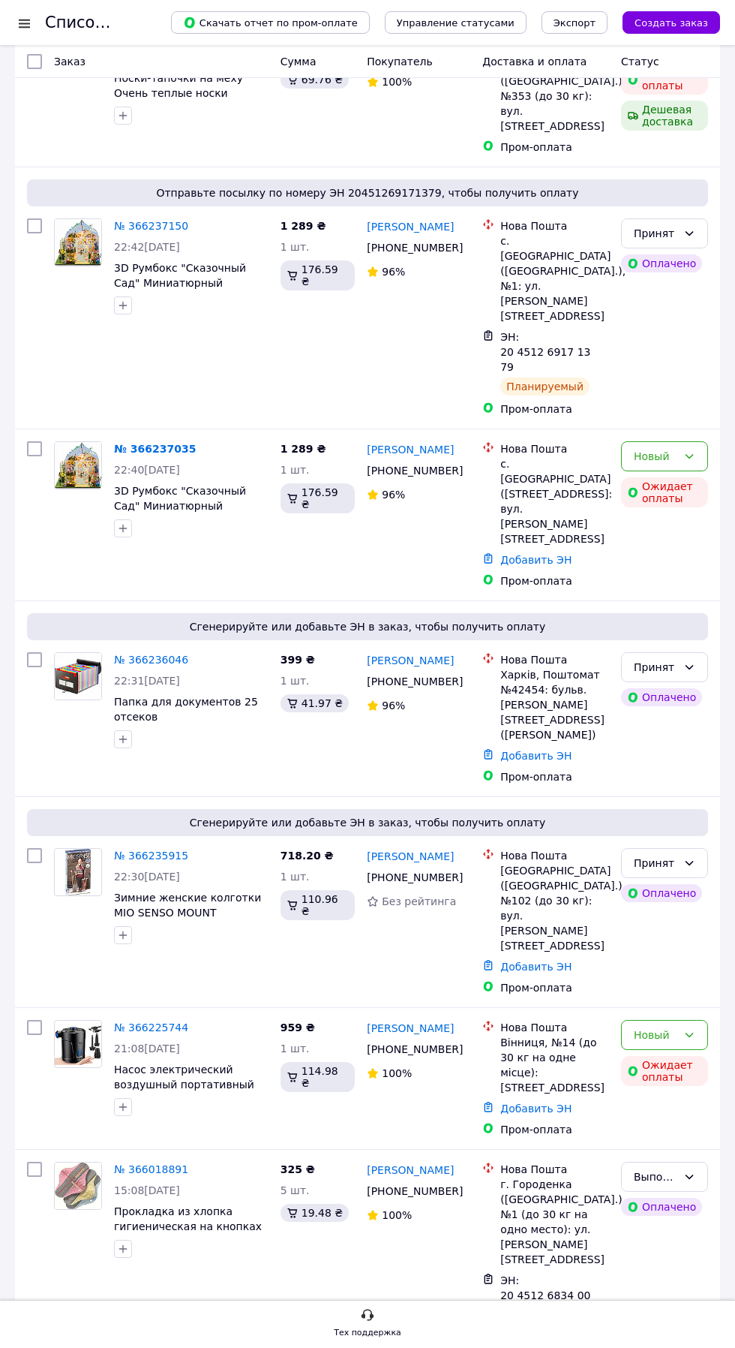
scroll to position [970, 0]
click at [143, 664] on link "№ 366236046" at bounding box center [151, 658] width 74 height 12
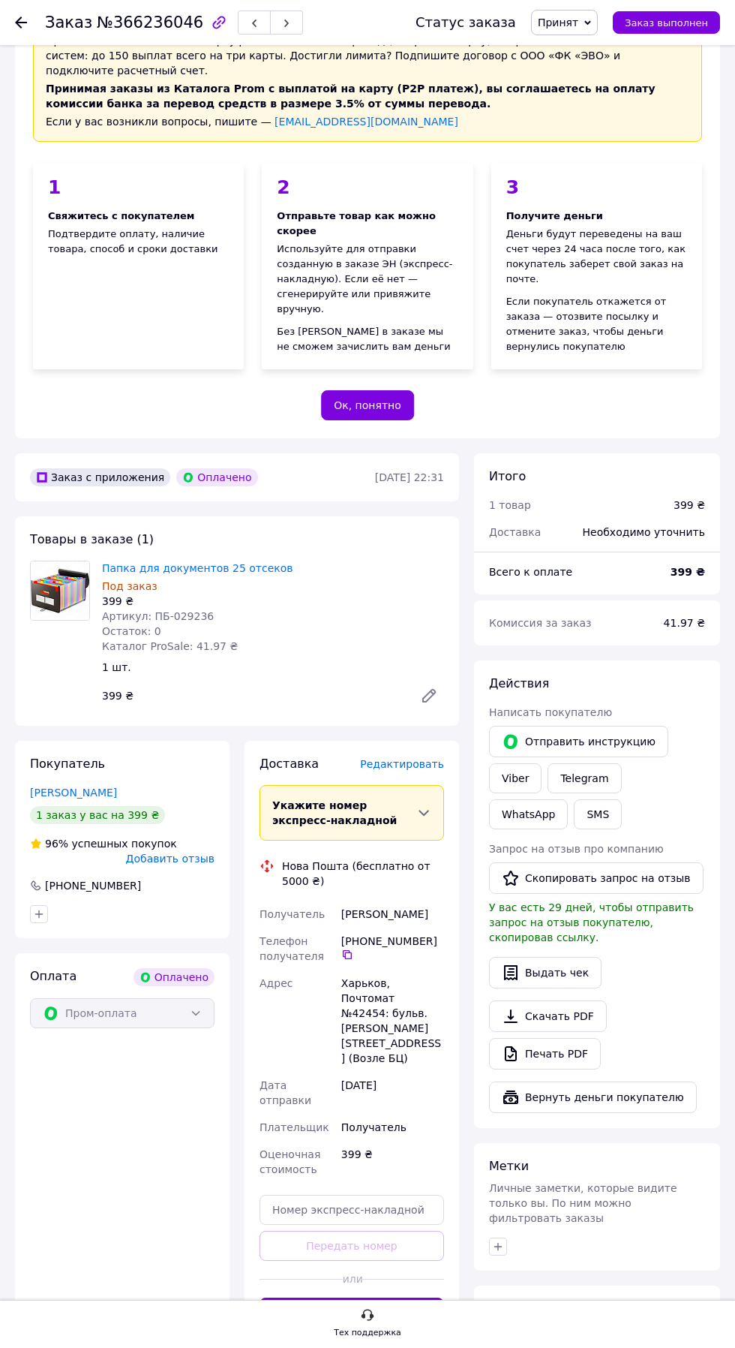
scroll to position [237, 0]
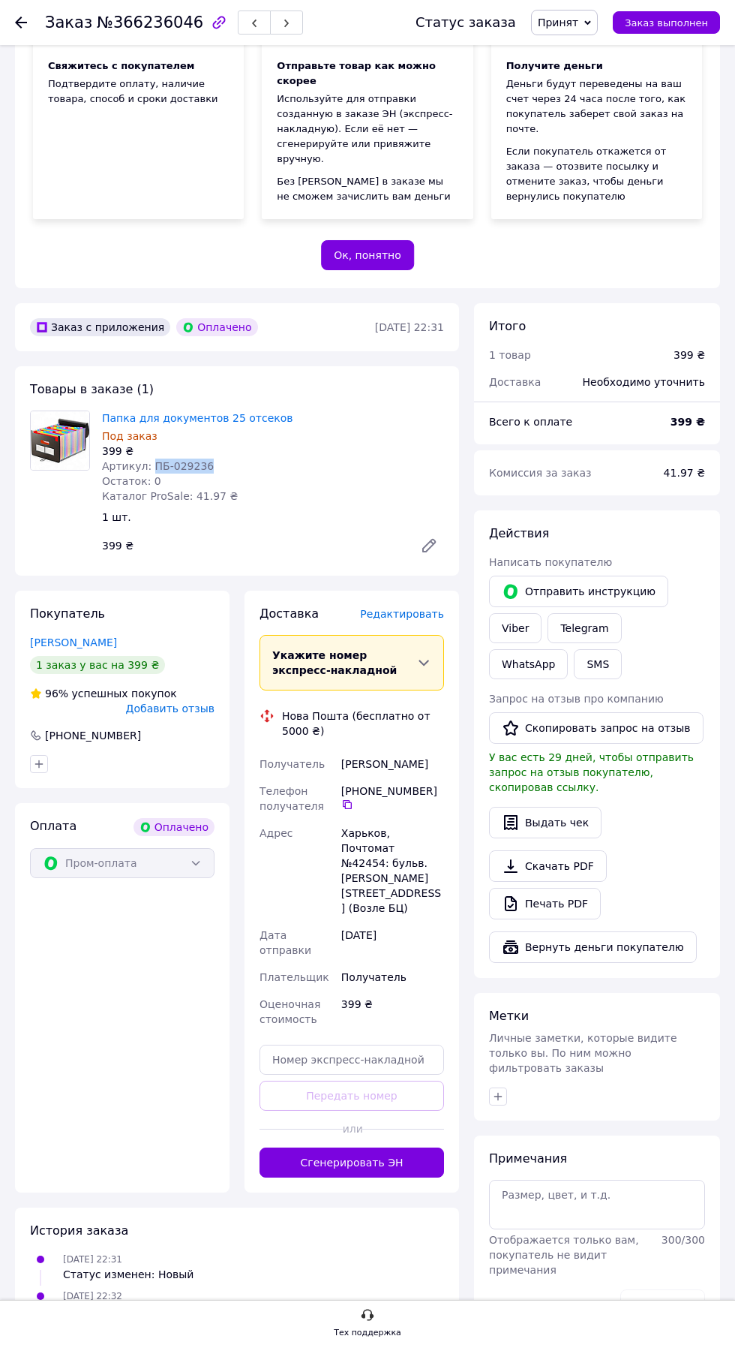
copy span "ПБ-029236"
